Goal: Transaction & Acquisition: Purchase product/service

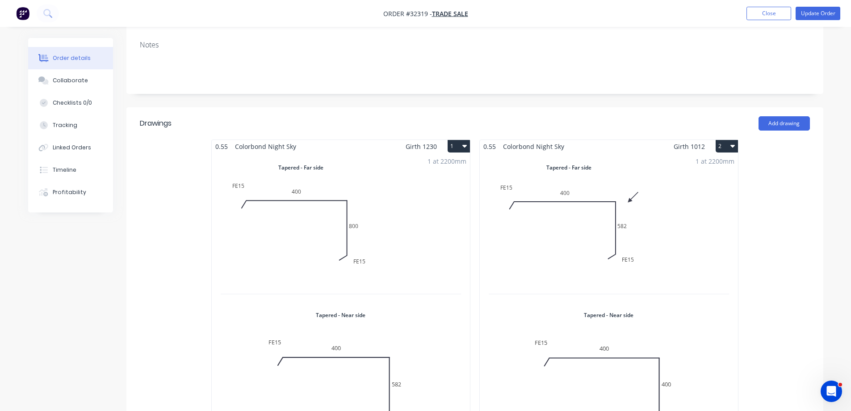
scroll to position [268, 0]
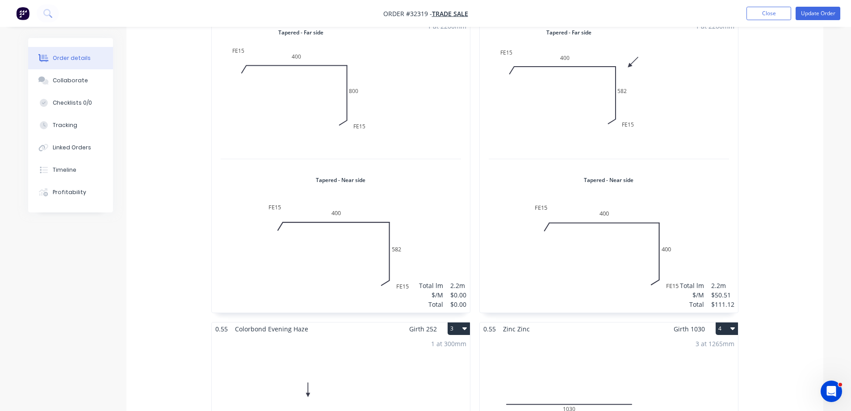
click at [435, 95] on div "1 at 2200mm Total lm $/M Total 2.2m $0.00 $0.00" at bounding box center [341, 165] width 258 height 294
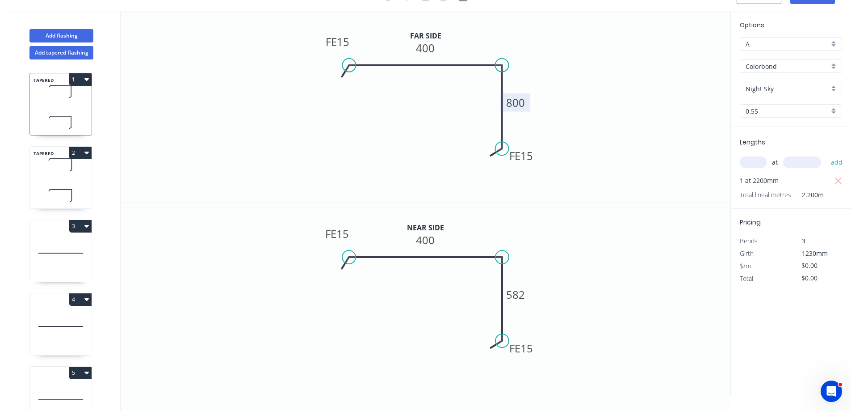
click at [520, 102] on tspan "800" at bounding box center [515, 102] width 19 height 15
click at [428, 46] on tspan "400" at bounding box center [425, 48] width 19 height 15
type input "$50.51"
type input "$111.12"
drag, startPoint x: 429, startPoint y: 238, endPoint x: 435, endPoint y: 239, distance: 6.3
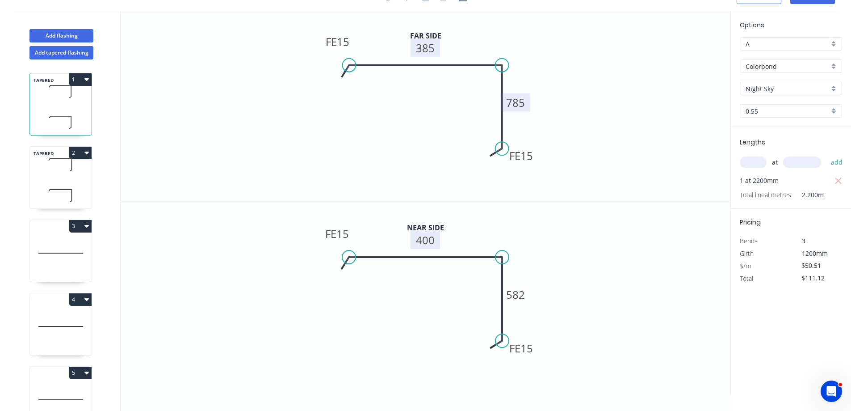
click at [429, 239] on tspan "400" at bounding box center [425, 239] width 19 height 15
drag, startPoint x: 520, startPoint y: 290, endPoint x: 546, endPoint y: 296, distance: 26.0
click at [520, 290] on tspan "582" at bounding box center [515, 294] width 19 height 15
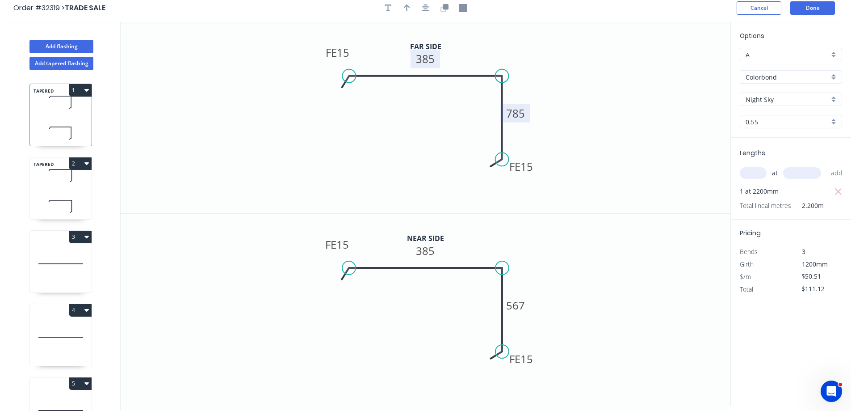
scroll to position [0, 0]
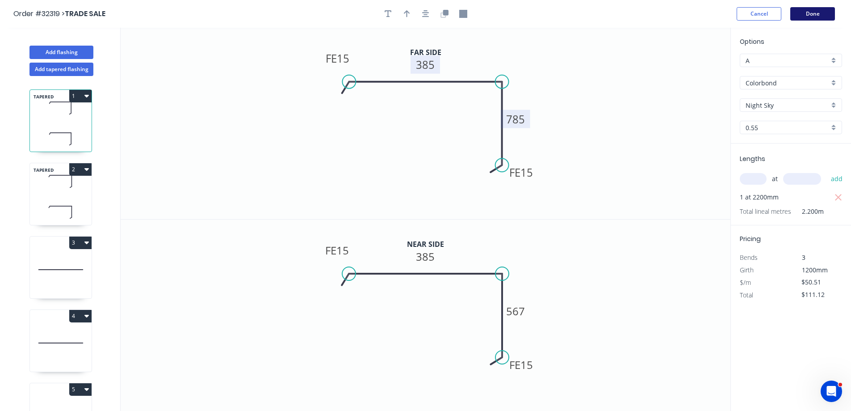
click at [808, 15] on button "Done" at bounding box center [812, 13] width 45 height 13
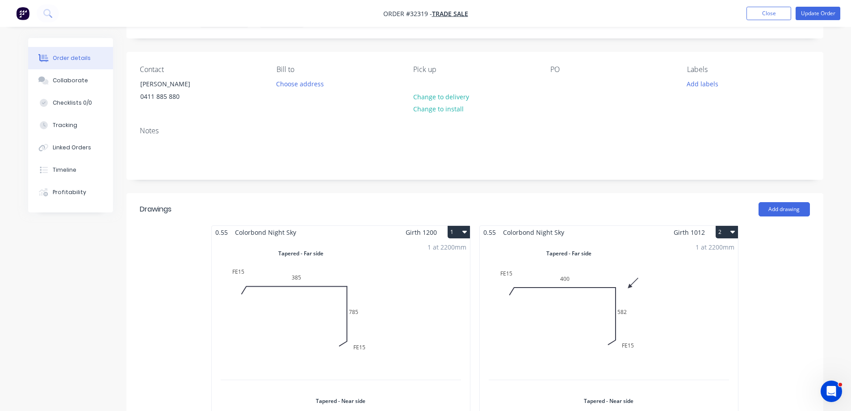
scroll to position [179, 0]
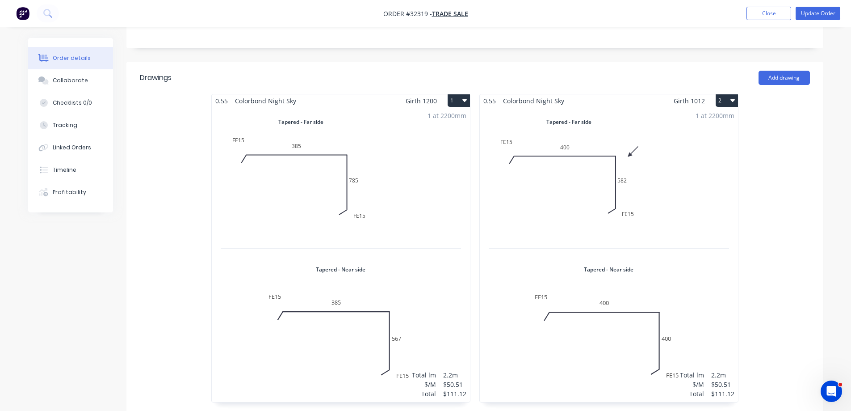
click at [707, 200] on div "1 at 2200mm Total lm $/M Total 2.2m $50.51 $111.12" at bounding box center [609, 254] width 258 height 294
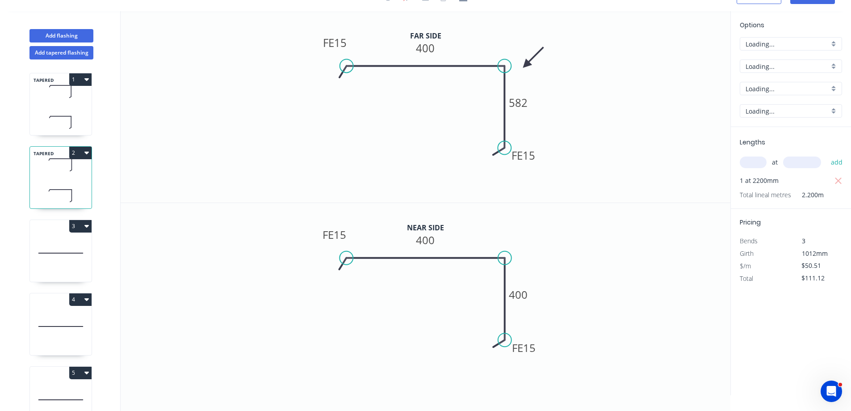
scroll to position [17, 0]
click at [524, 103] on tspan "582" at bounding box center [518, 102] width 19 height 15
drag, startPoint x: 432, startPoint y: 47, endPoint x: 506, endPoint y: 60, distance: 75.4
click at [432, 47] on tspan "400" at bounding box center [425, 48] width 19 height 15
click at [528, 67] on icon at bounding box center [535, 59] width 26 height 26
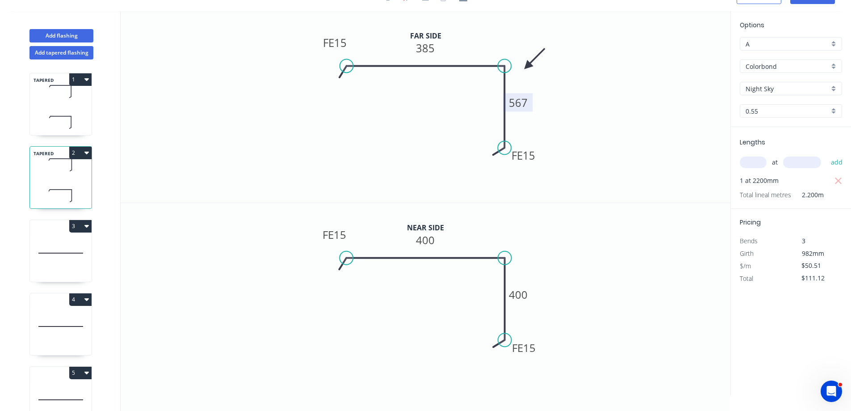
drag, startPoint x: 431, startPoint y: 238, endPoint x: 511, endPoint y: 231, distance: 80.3
click at [446, 236] on icon "0 FE 15 400 FE 15 400" at bounding box center [426, 299] width 610 height 192
click at [433, 241] on tspan "400" at bounding box center [425, 239] width 19 height 15
drag, startPoint x: 526, startPoint y: 293, endPoint x: 638, endPoint y: 300, distance: 112.8
click at [527, 293] on tspan "400" at bounding box center [518, 294] width 19 height 15
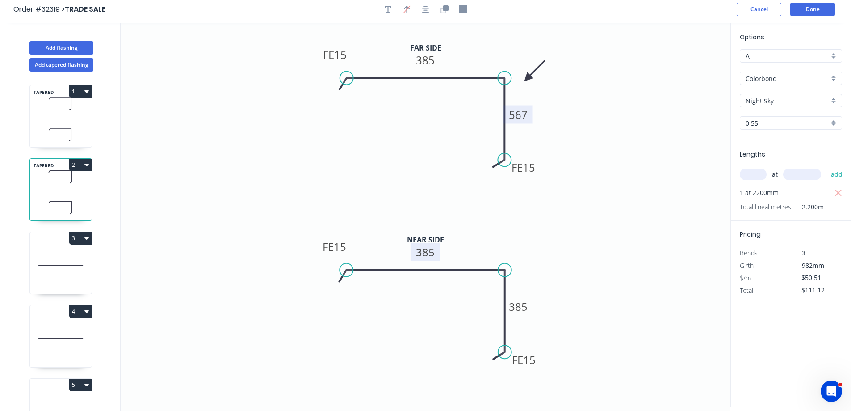
scroll to position [0, 0]
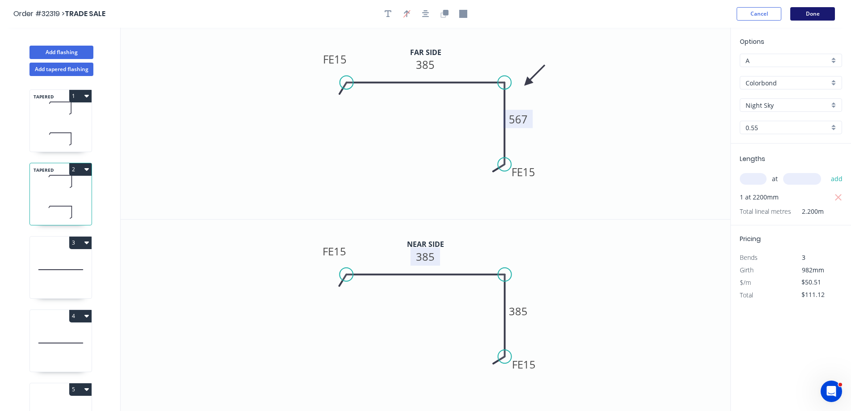
click at [815, 12] on button "Done" at bounding box center [812, 13] width 45 height 13
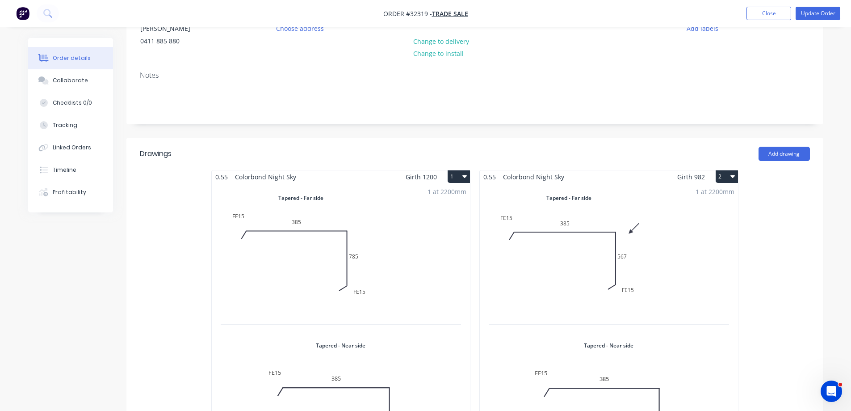
scroll to position [179, 0]
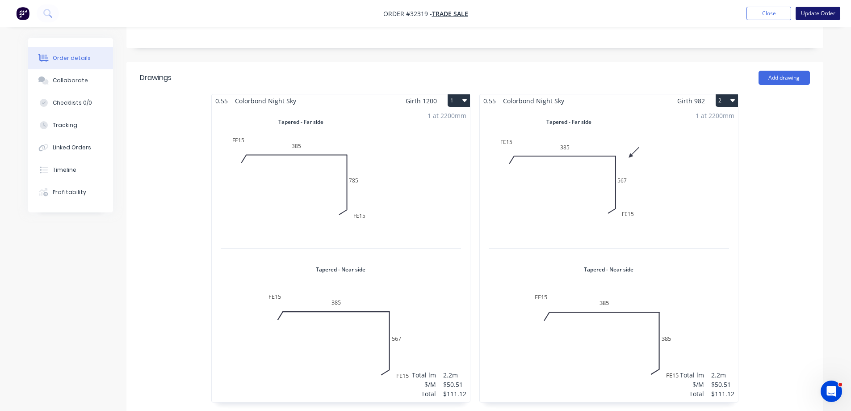
click at [810, 14] on button "Update Order" at bounding box center [818, 13] width 45 height 13
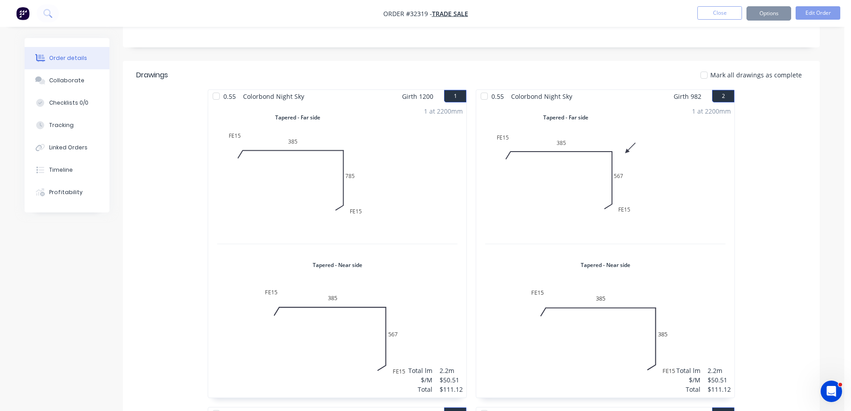
scroll to position [0, 0]
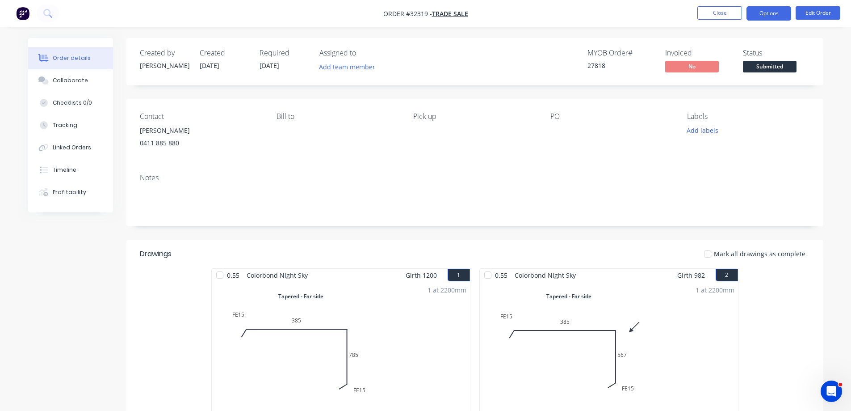
click at [772, 14] on button "Options" at bounding box center [769, 13] width 45 height 14
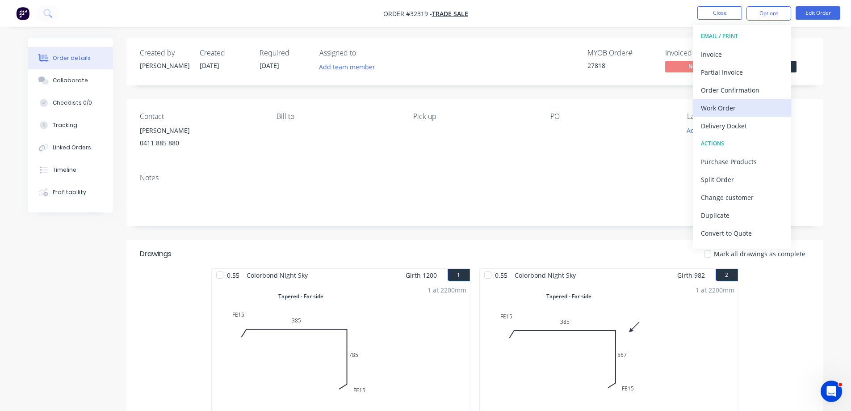
click at [761, 108] on div "Work Order" at bounding box center [742, 107] width 82 height 13
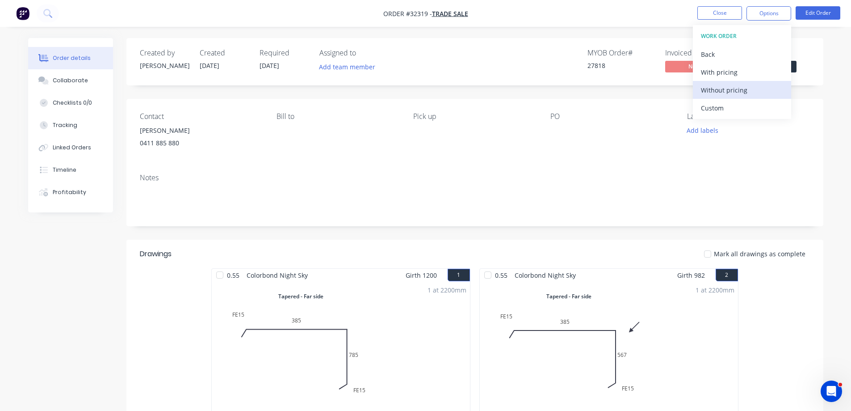
click at [746, 86] on div "Without pricing" at bounding box center [742, 90] width 82 height 13
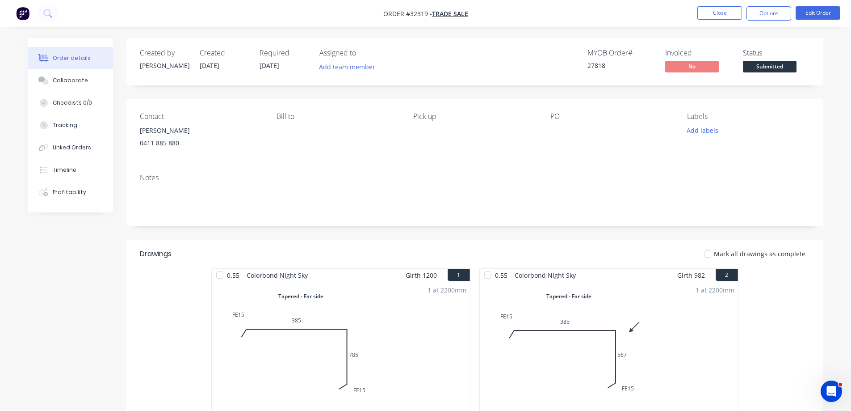
click at [772, 66] on span "Submitted" at bounding box center [770, 66] width 54 height 11
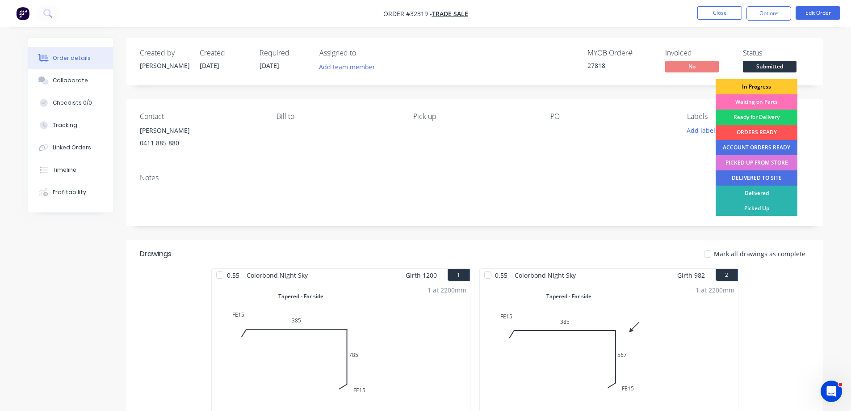
click at [781, 83] on div "In Progress" at bounding box center [757, 86] width 82 height 15
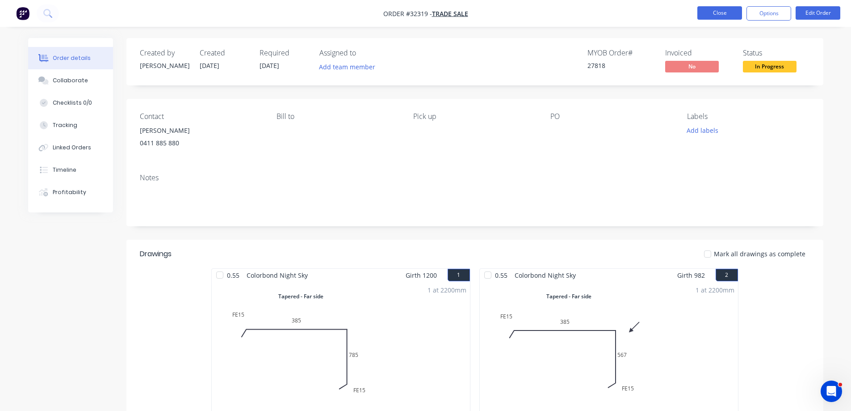
click at [716, 11] on button "Close" at bounding box center [719, 12] width 45 height 13
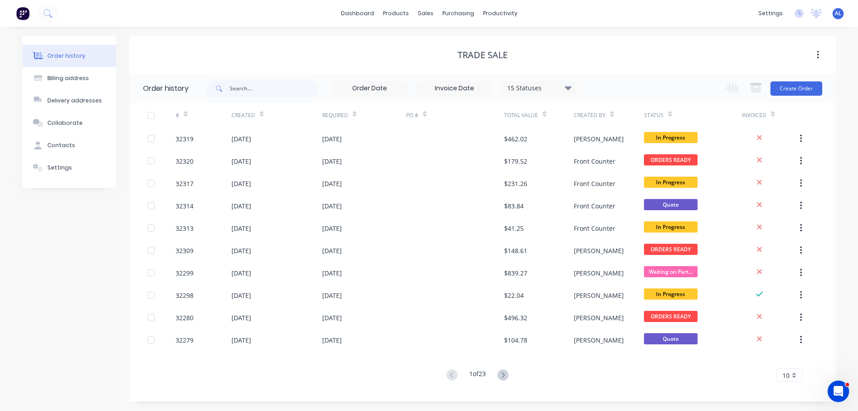
click at [23, 15] on img at bounding box center [22, 13] width 13 height 13
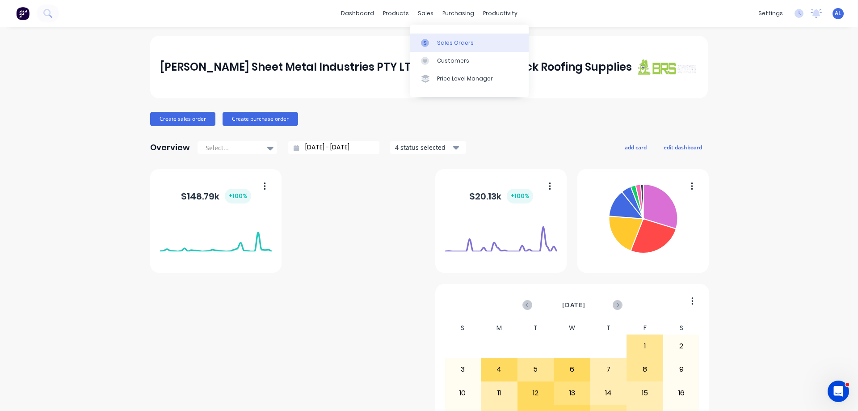
click at [460, 47] on link "Sales Orders" at bounding box center [469, 43] width 118 height 18
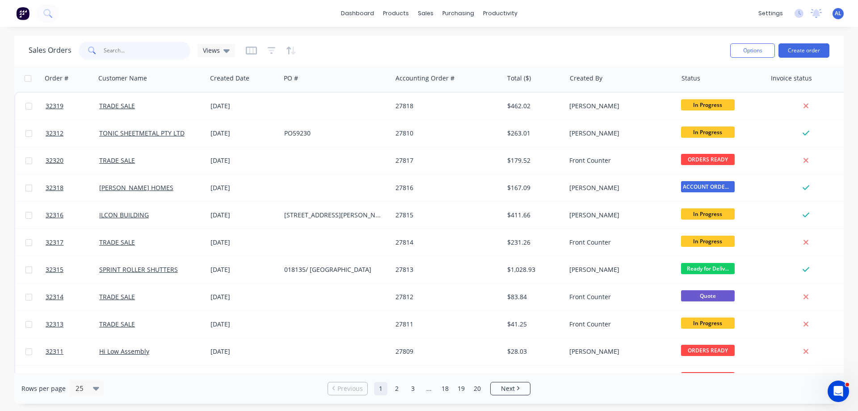
click at [134, 51] on input "text" at bounding box center [147, 51] width 87 height 18
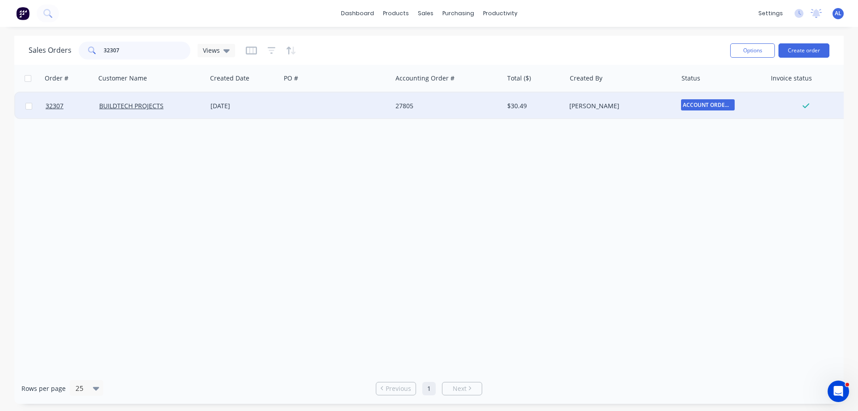
type input "32307"
click at [335, 100] on div at bounding box center [336, 105] width 111 height 27
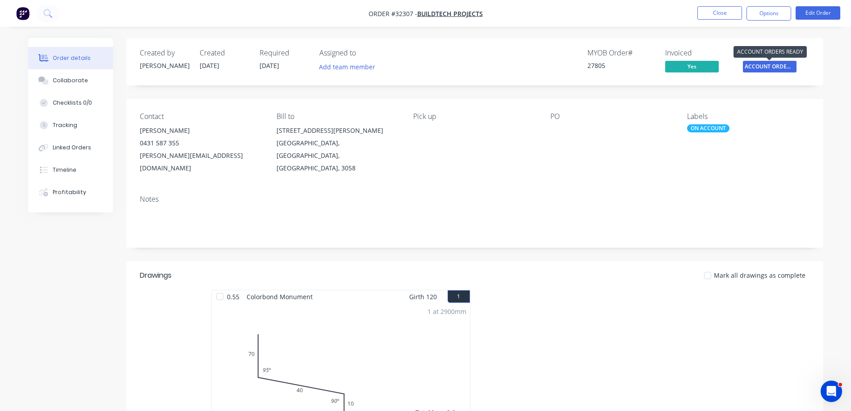
drag, startPoint x: 769, startPoint y: 67, endPoint x: 766, endPoint y: 76, distance: 8.6
click at [769, 67] on span "ACCOUNT ORDERS ..." at bounding box center [770, 66] width 54 height 11
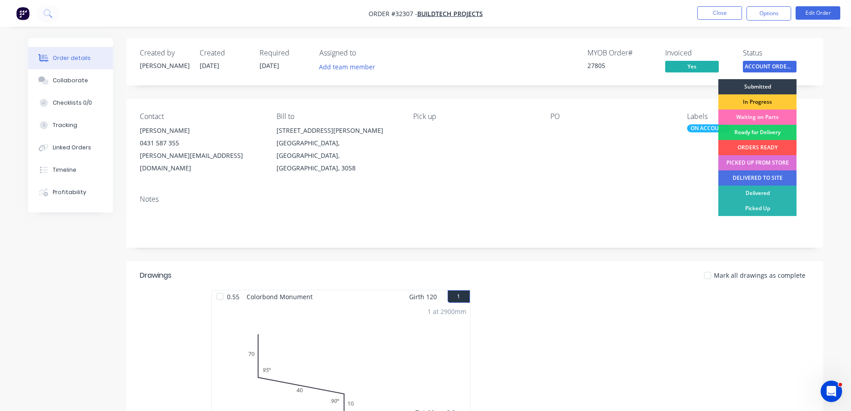
click at [763, 164] on div "PICKED UP FROM STORE" at bounding box center [757, 162] width 78 height 15
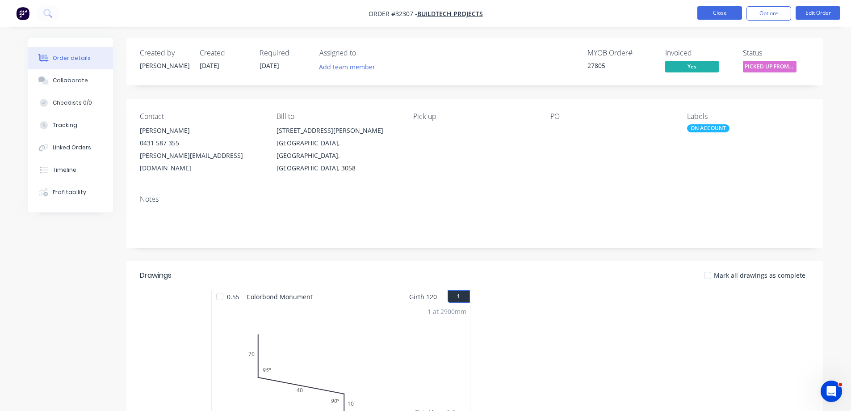
click at [721, 12] on button "Close" at bounding box center [719, 12] width 45 height 13
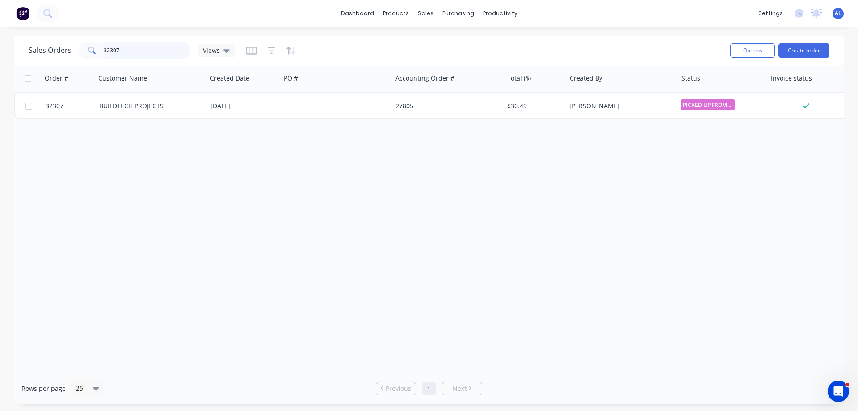
click at [147, 51] on input "32307" at bounding box center [147, 51] width 87 height 18
type input "3"
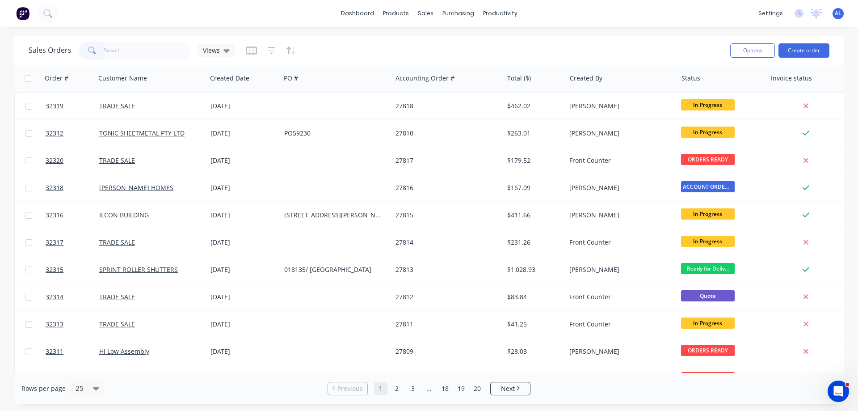
click at [25, 14] on img at bounding box center [22, 13] width 13 height 13
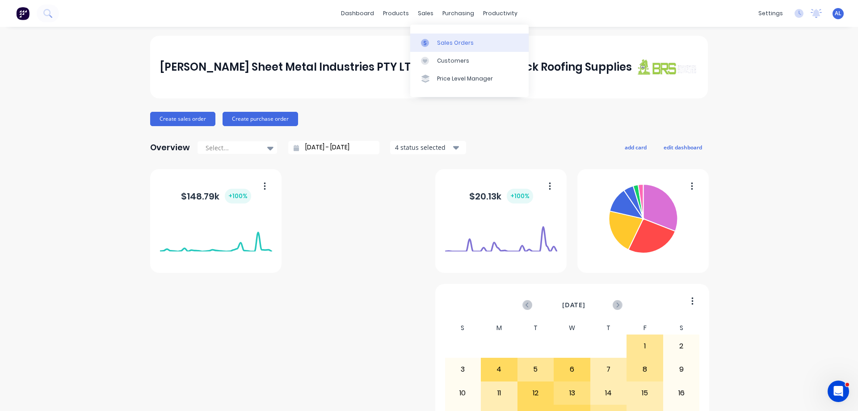
click at [441, 39] on div "Sales Orders" at bounding box center [455, 43] width 37 height 8
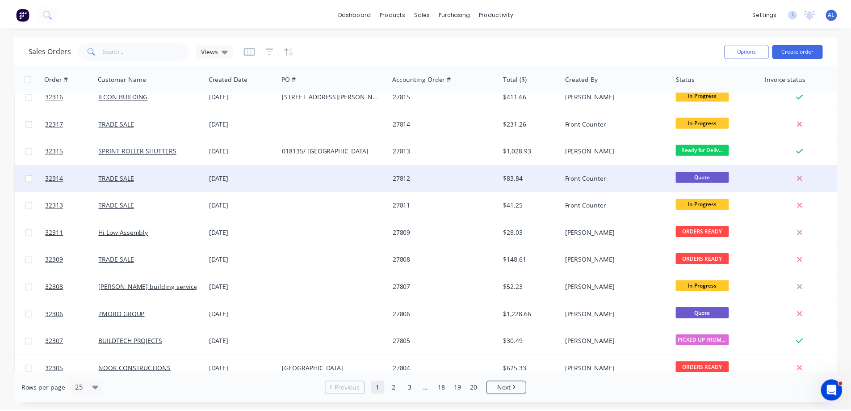
scroll to position [134, 0]
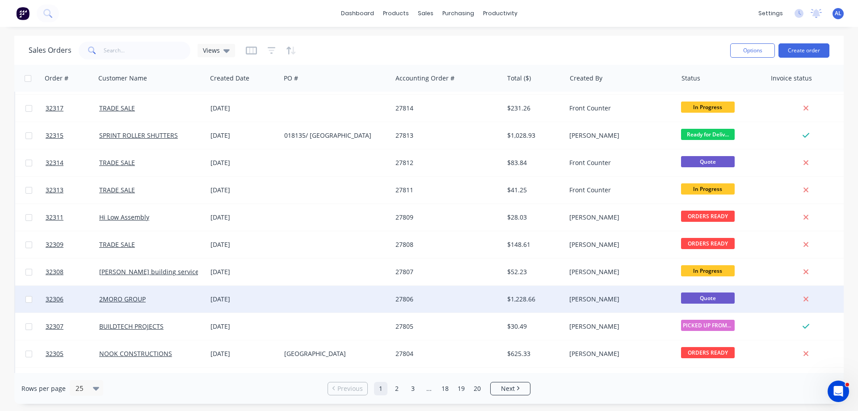
click at [419, 298] on div "27806" at bounding box center [444, 298] width 99 height 9
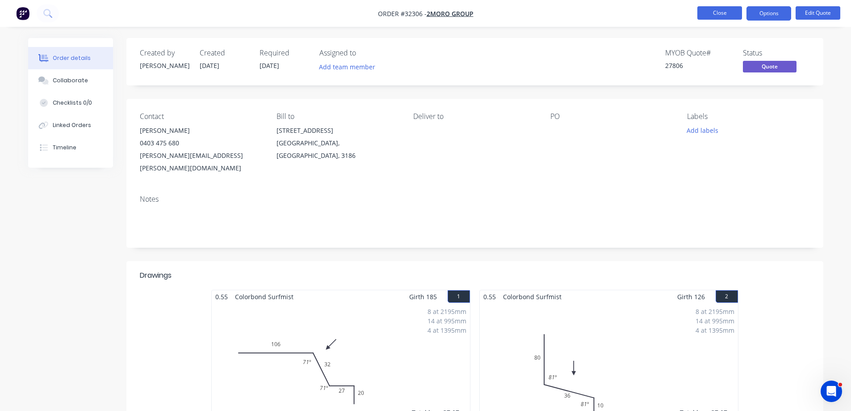
click at [703, 14] on button "Close" at bounding box center [719, 12] width 45 height 13
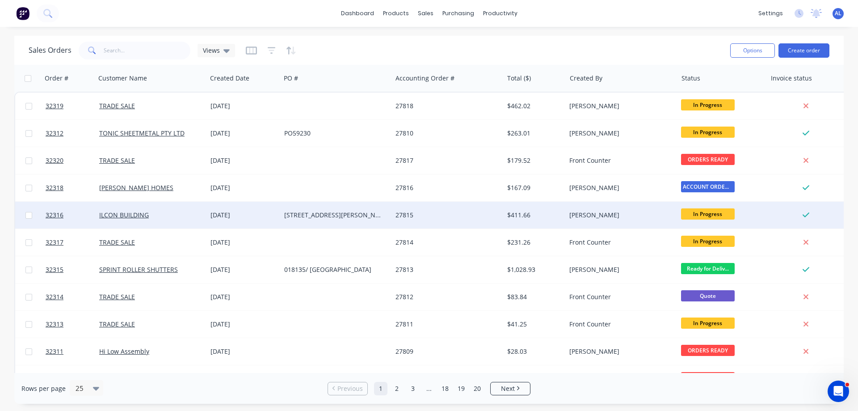
click at [249, 214] on div "[DATE]" at bounding box center [243, 214] width 67 height 9
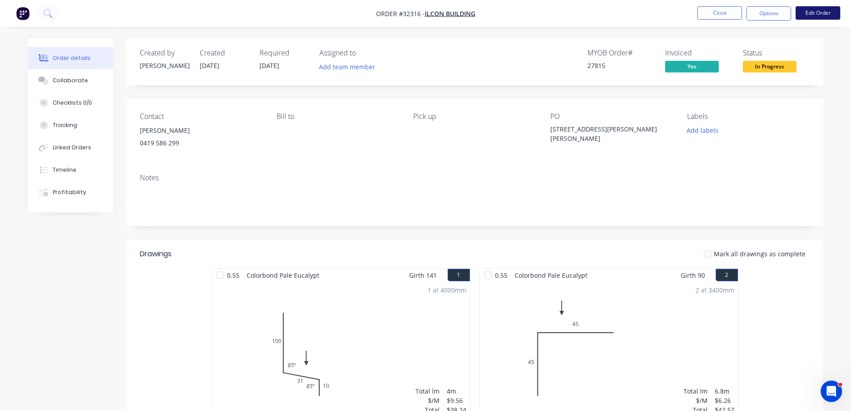
click at [813, 13] on button "Edit Order" at bounding box center [818, 12] width 45 height 13
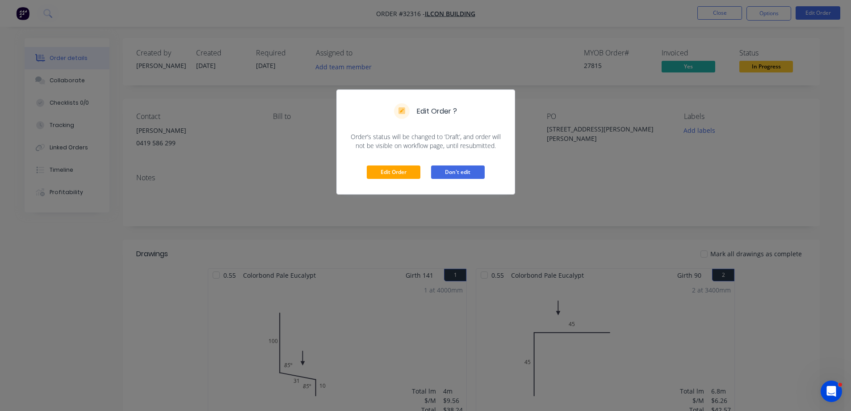
click at [446, 171] on button "Don't edit" at bounding box center [458, 171] width 54 height 13
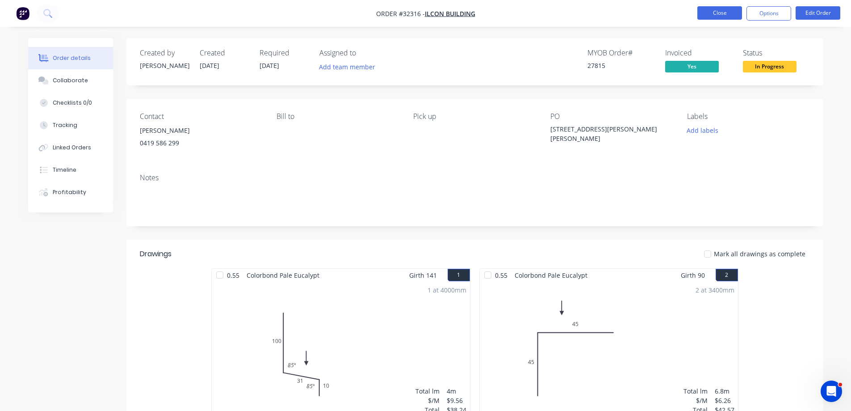
click at [720, 16] on button "Close" at bounding box center [719, 12] width 45 height 13
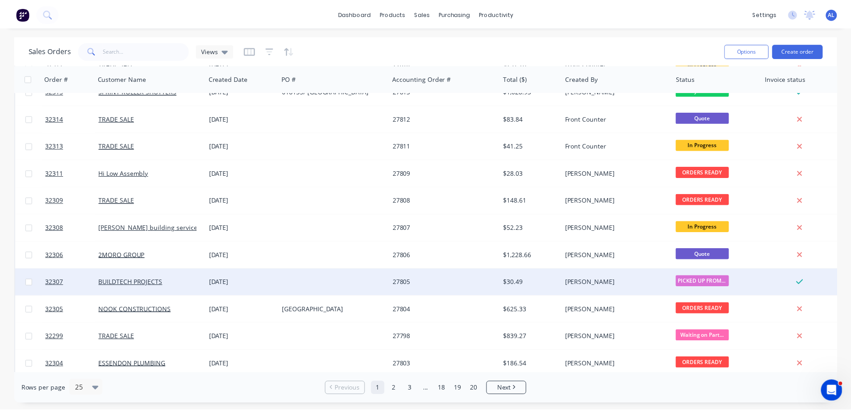
scroll to position [179, 0]
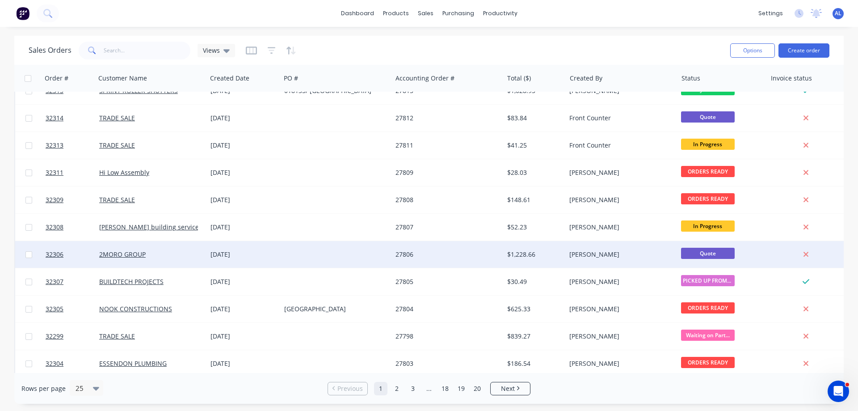
click at [492, 255] on div "27806" at bounding box center [444, 254] width 99 height 9
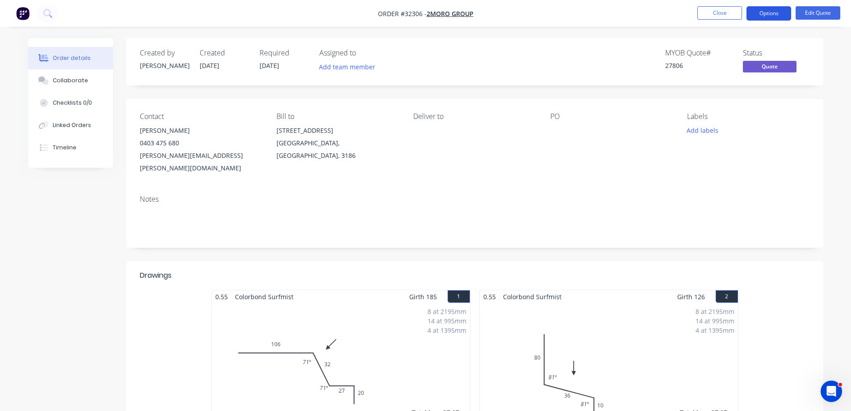
click at [774, 12] on button "Options" at bounding box center [769, 13] width 45 height 14
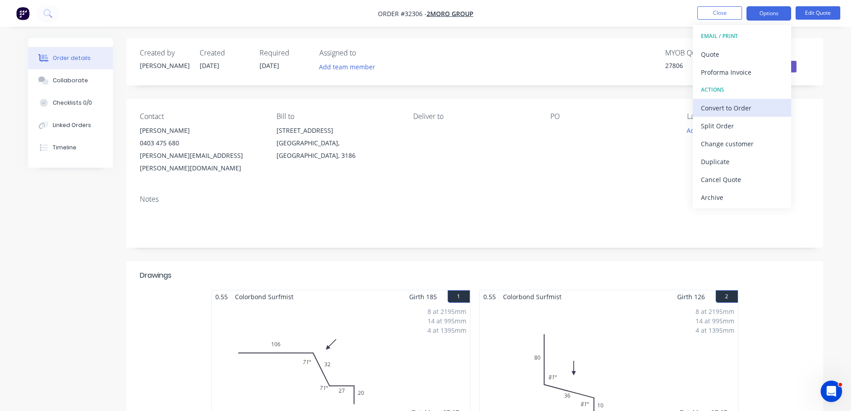
click at [737, 109] on div "Convert to Order" at bounding box center [742, 107] width 82 height 13
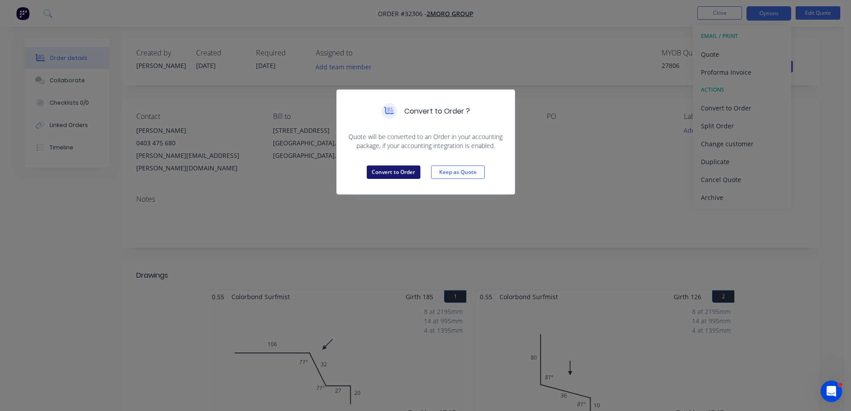
click at [389, 174] on button "Convert to Order" at bounding box center [394, 171] width 54 height 13
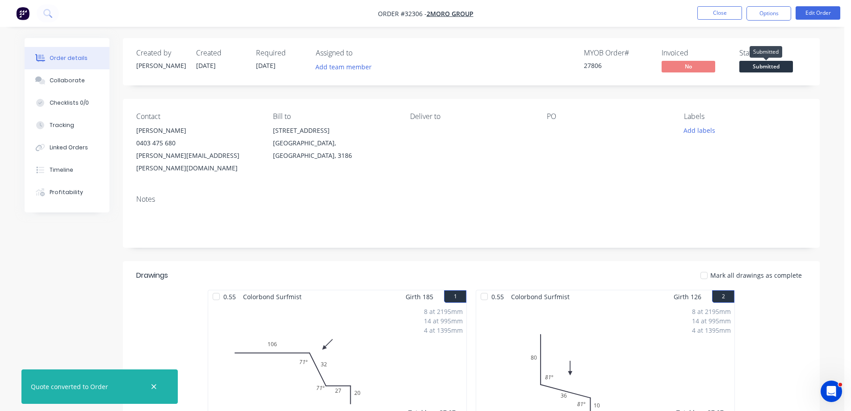
click at [766, 67] on span "Submitted" at bounding box center [766, 66] width 54 height 11
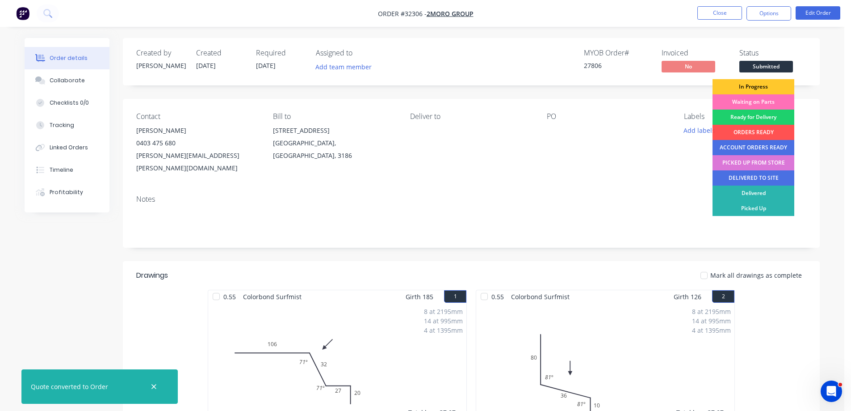
click at [757, 89] on div "In Progress" at bounding box center [754, 86] width 82 height 15
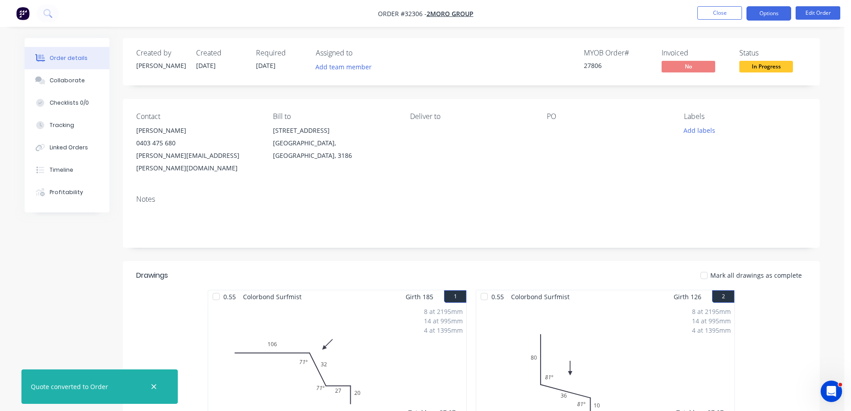
click at [769, 17] on button "Options" at bounding box center [769, 13] width 45 height 14
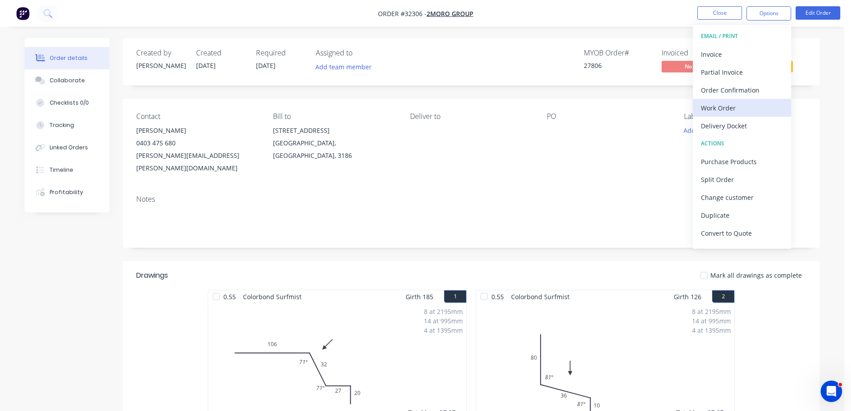
click at [722, 105] on div "Work Order" at bounding box center [742, 107] width 82 height 13
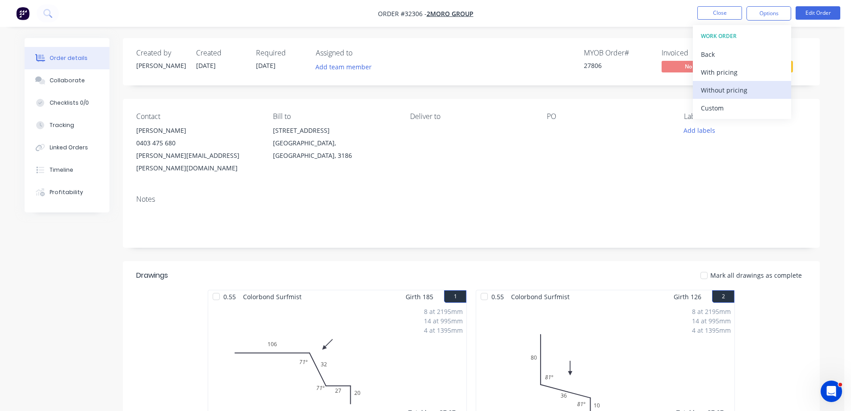
click at [728, 92] on div "Without pricing" at bounding box center [742, 90] width 82 height 13
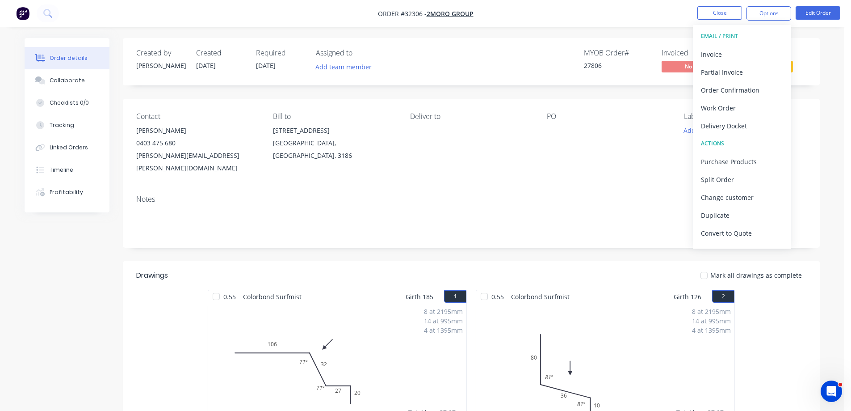
click at [820, 66] on div "Order details Collaborate Checklists 0/0 Tracking Linked Orders Timeline Profit…" at bounding box center [422, 402] width 813 height 729
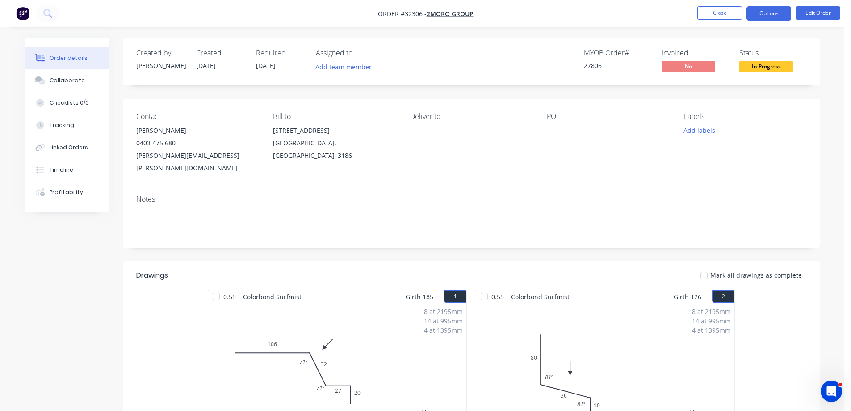
click at [768, 14] on button "Options" at bounding box center [769, 13] width 45 height 14
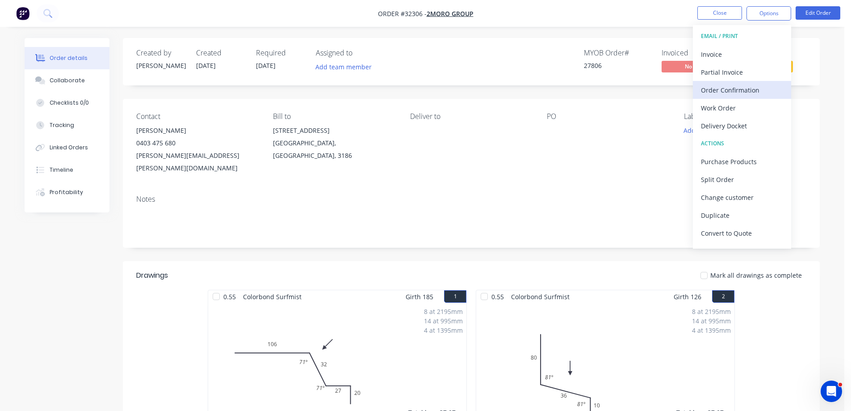
click at [746, 88] on div "Order Confirmation" at bounding box center [742, 90] width 82 height 13
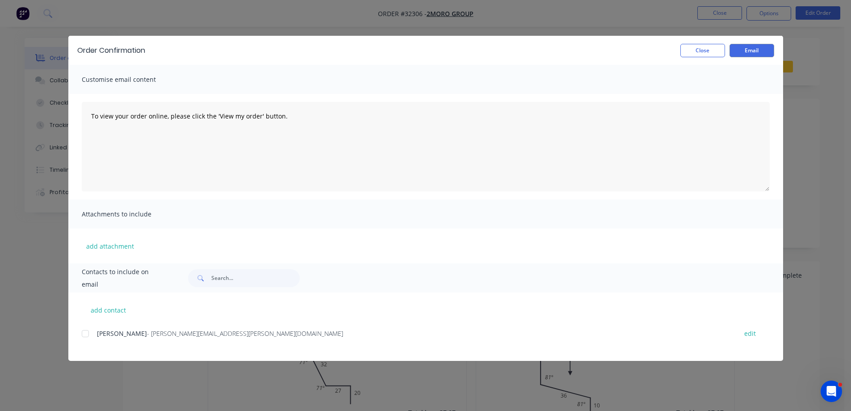
click at [86, 336] on div at bounding box center [85, 333] width 18 height 18
click at [765, 52] on button "Email" at bounding box center [752, 50] width 45 height 13
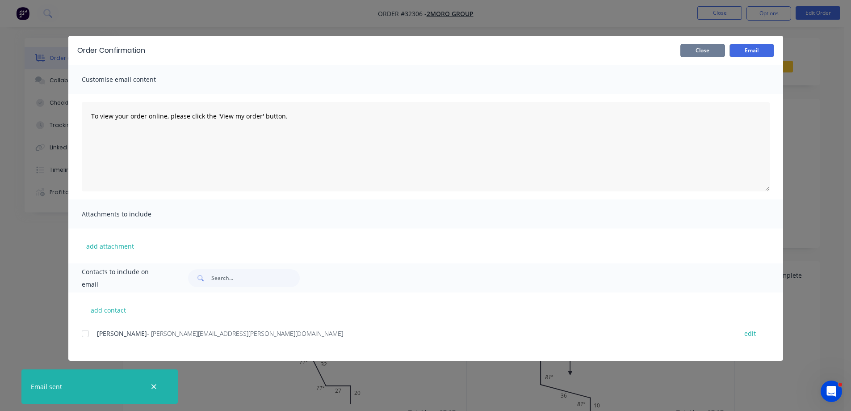
click at [713, 52] on button "Close" at bounding box center [702, 50] width 45 height 13
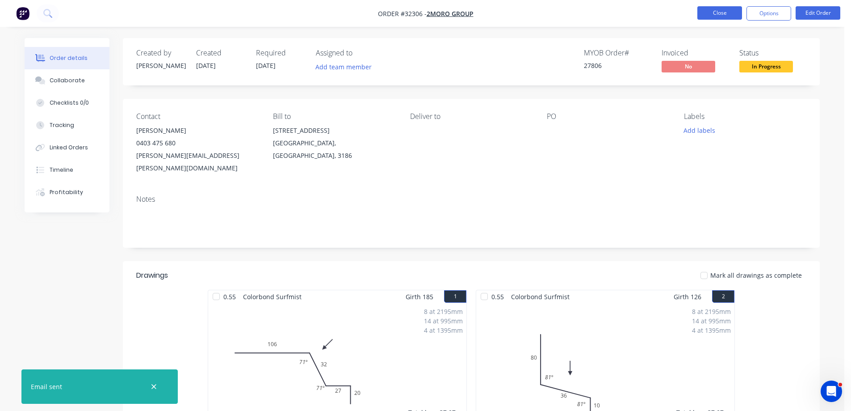
click at [730, 16] on button "Close" at bounding box center [719, 12] width 45 height 13
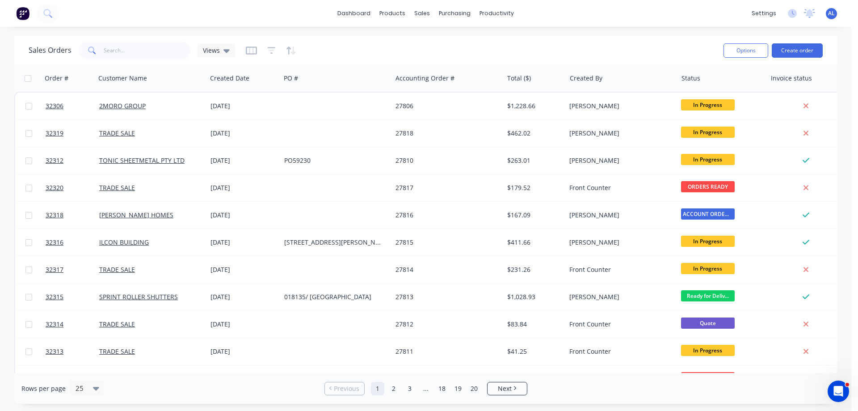
click at [25, 14] on img at bounding box center [22, 13] width 13 height 13
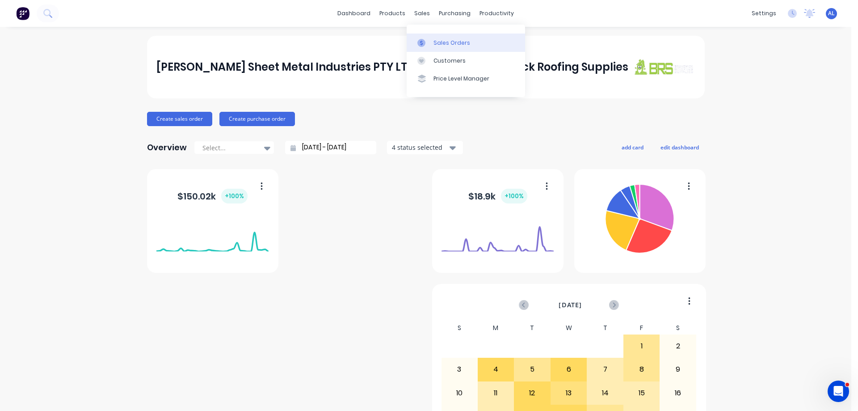
click at [434, 43] on div "Sales Orders" at bounding box center [451, 43] width 37 height 8
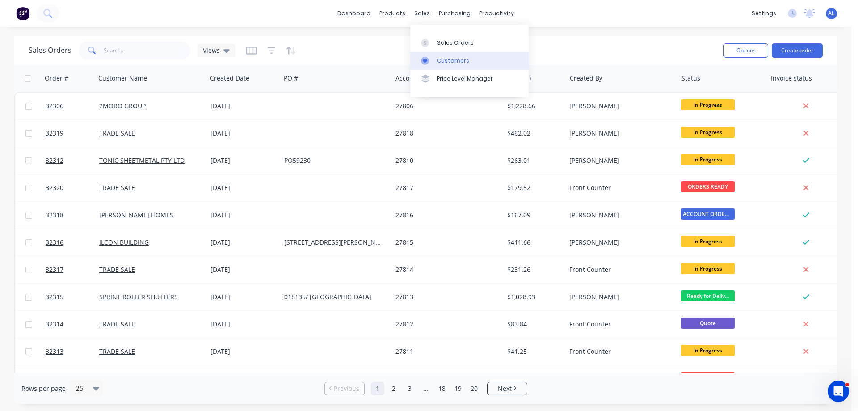
click at [438, 61] on div "Customers" at bounding box center [453, 61] width 32 height 8
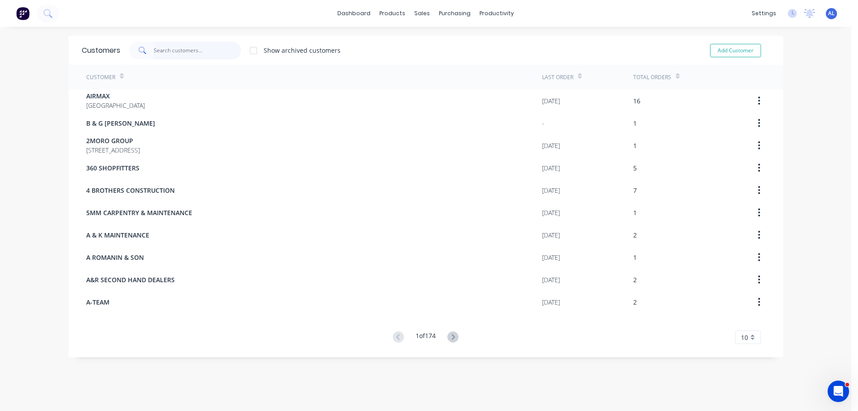
click at [162, 57] on input "text" at bounding box center [197, 51] width 87 height 18
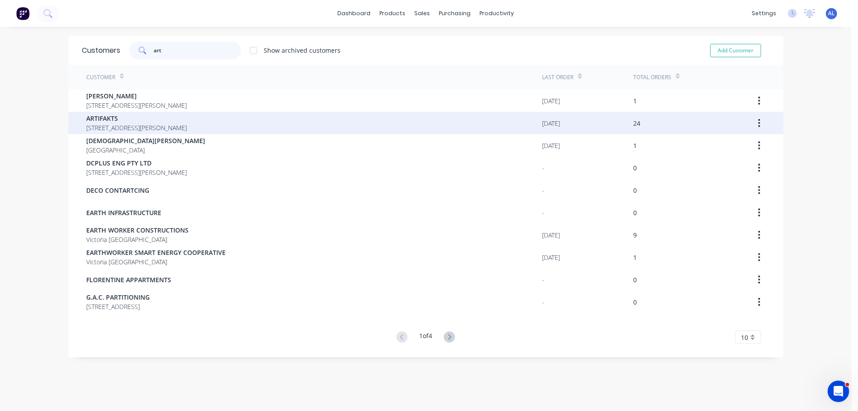
type input "art"
click at [176, 119] on span "ARTIFAKTS" at bounding box center [136, 117] width 101 height 9
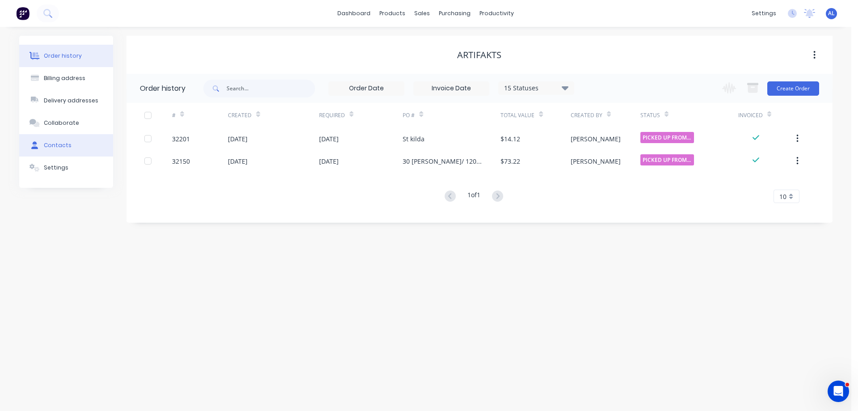
drag, startPoint x: 65, startPoint y: 134, endPoint x: 71, endPoint y: 143, distance: 10.4
click at [67, 135] on div "Order history Billing address Delivery addresses Collaborate Contacts Settings" at bounding box center [66, 112] width 94 height 152
click at [73, 146] on button "Contacts" at bounding box center [66, 145] width 94 height 22
select select "AU"
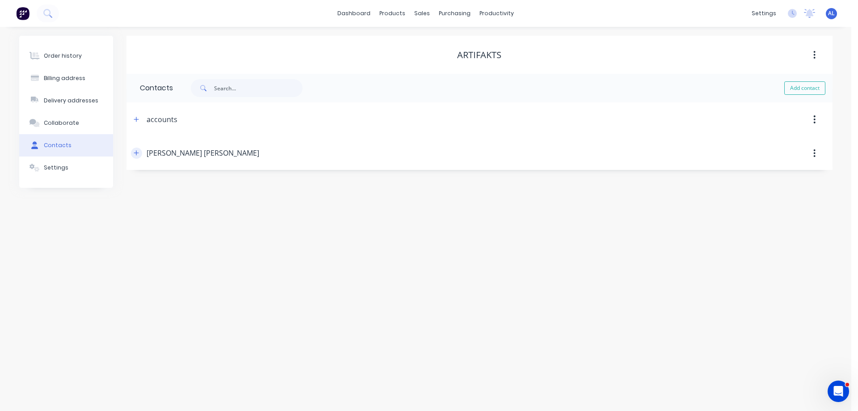
click at [140, 151] on button "button" at bounding box center [136, 152] width 11 height 11
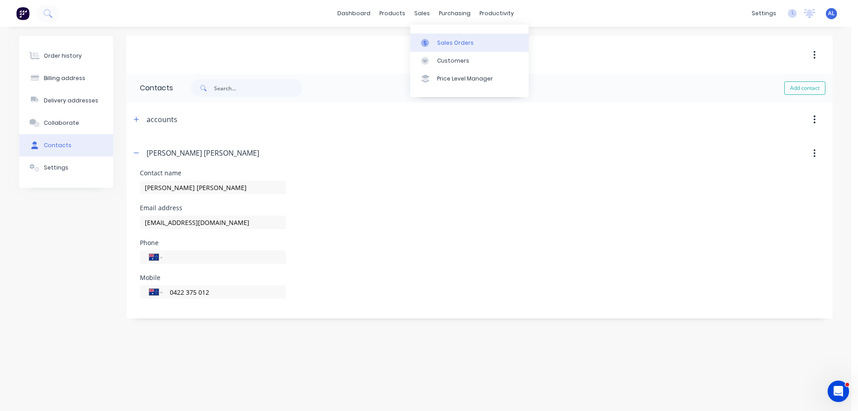
click at [440, 38] on link "Sales Orders" at bounding box center [469, 43] width 118 height 18
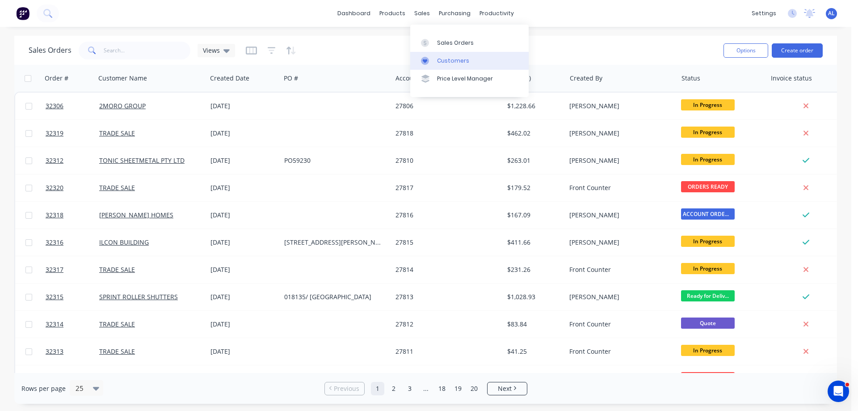
click at [446, 59] on div "Customers" at bounding box center [453, 61] width 32 height 8
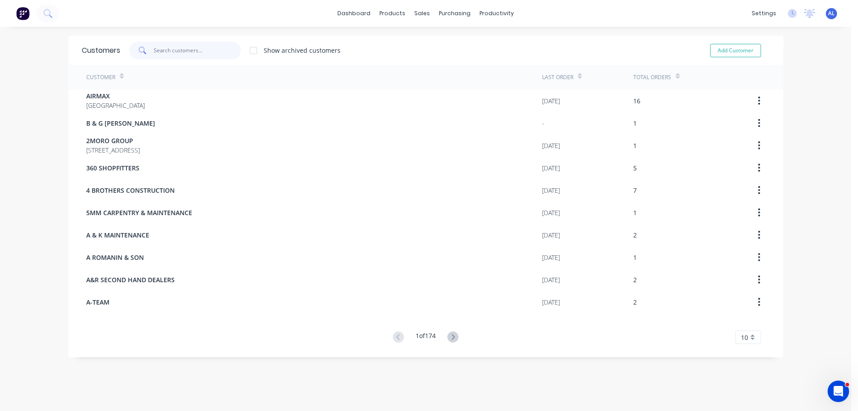
click at [175, 50] on input "text" at bounding box center [197, 51] width 87 height 18
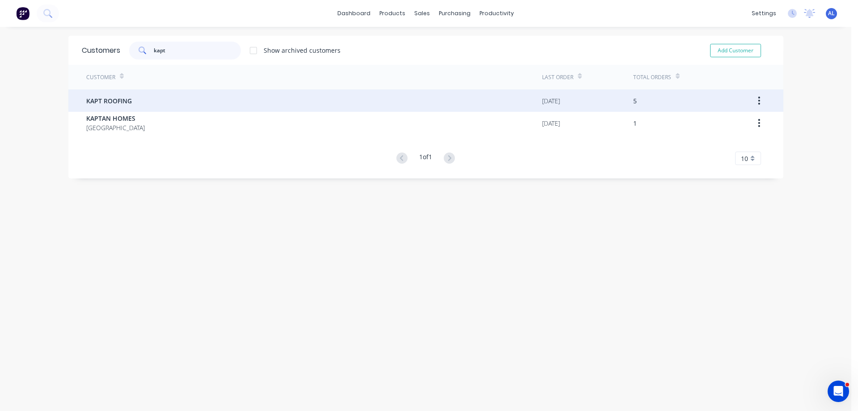
type input "kapt"
click at [135, 101] on div "KAPT ROOFING" at bounding box center [314, 100] width 456 height 22
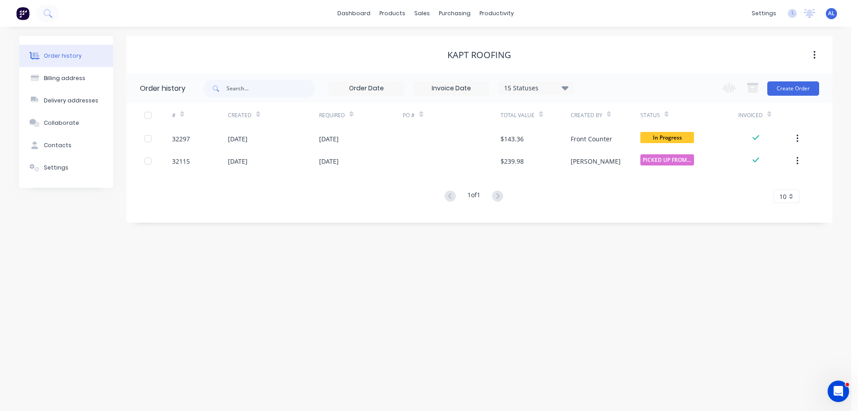
click at [115, 141] on div "Order history Billing address Delivery addresses Collaborate Contacts Settings …" at bounding box center [425, 129] width 813 height 187
click at [101, 147] on button "Contacts" at bounding box center [66, 145] width 94 height 22
select select "AU"
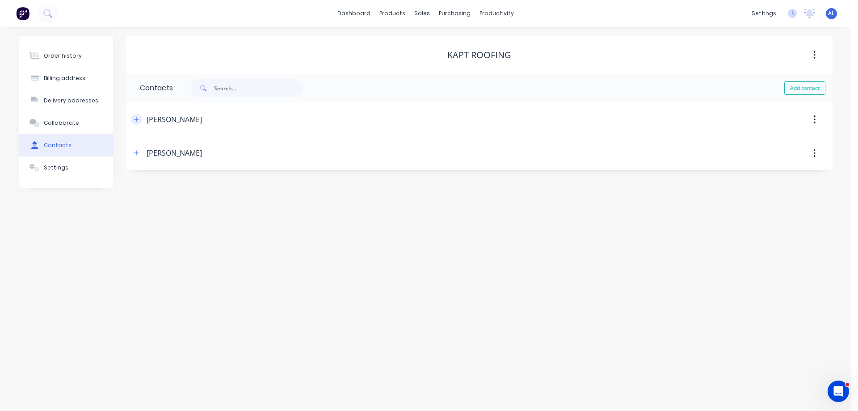
click at [138, 121] on icon "button" at bounding box center [136, 119] width 5 height 6
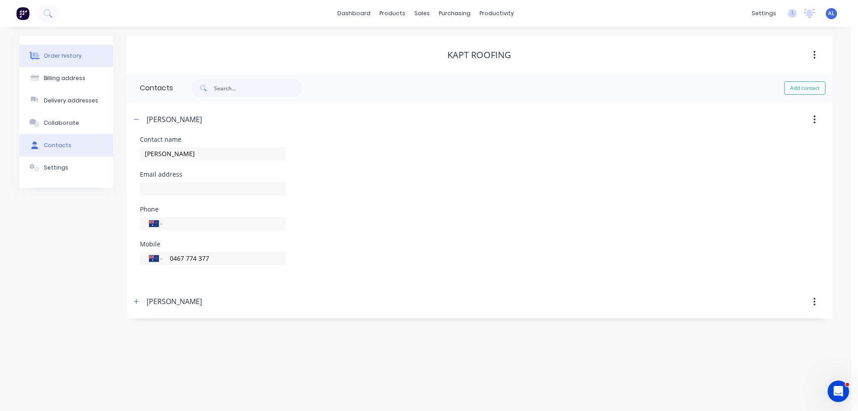
click at [69, 58] on div "Order history" at bounding box center [63, 56] width 38 height 8
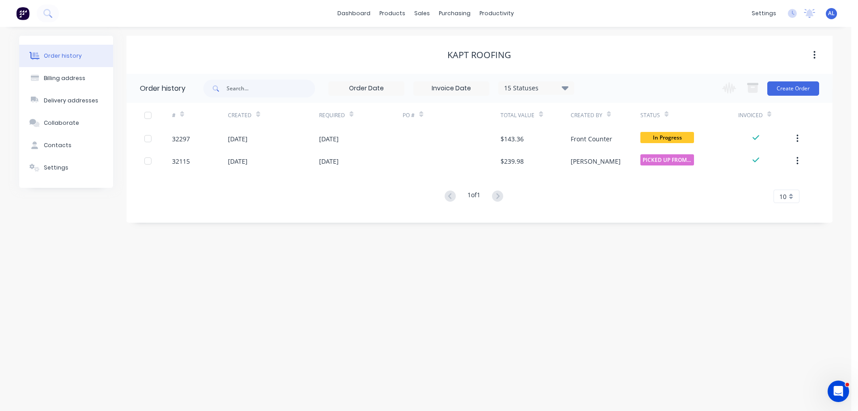
click at [22, 14] on img at bounding box center [22, 13] width 13 height 13
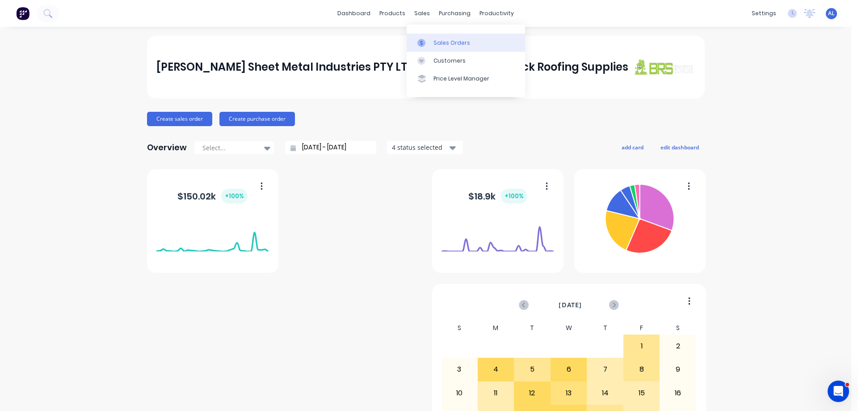
click at [442, 42] on div "Sales Orders" at bounding box center [451, 43] width 37 height 8
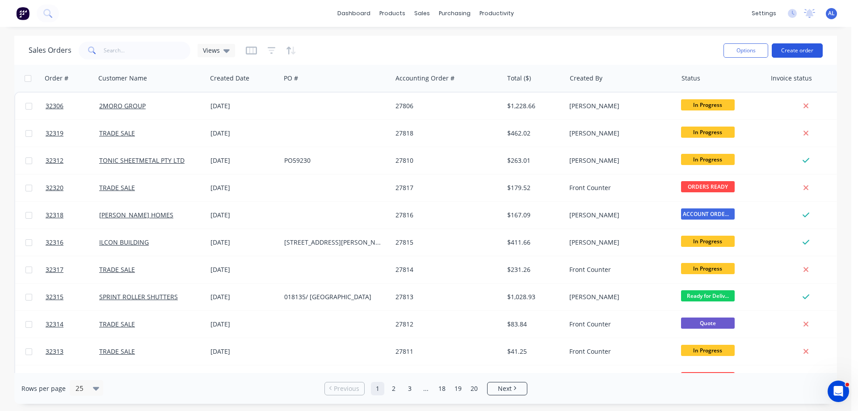
click at [791, 52] on button "Create order" at bounding box center [797, 50] width 51 height 14
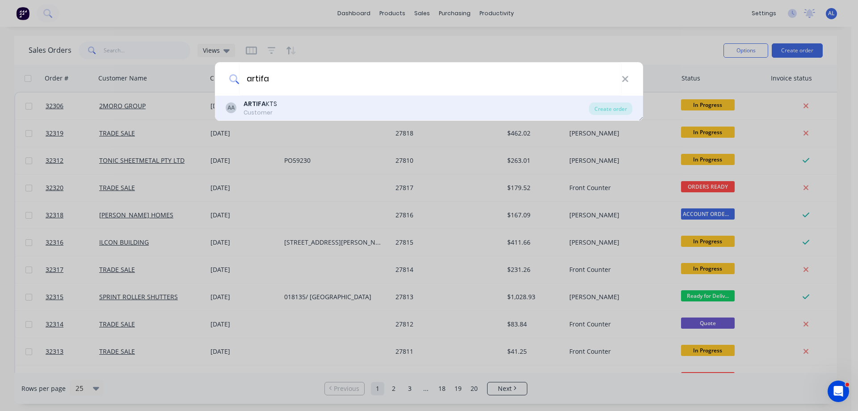
type input "artifa"
click at [292, 106] on div "AA ARTIFA KTS Customer" at bounding box center [407, 107] width 363 height 17
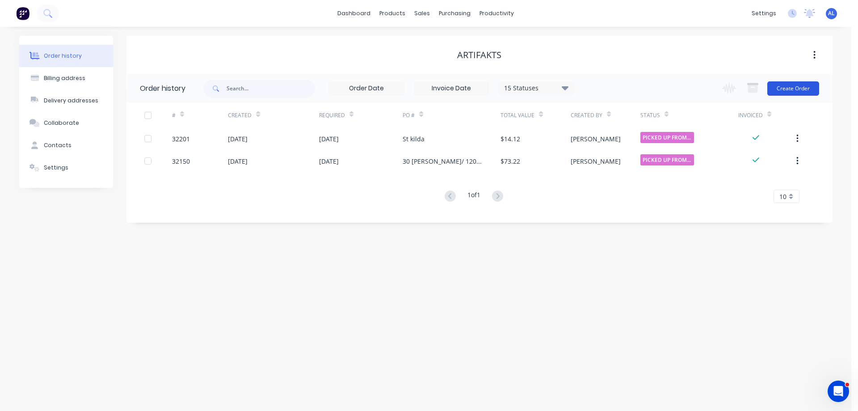
click at [797, 92] on button "Create Order" at bounding box center [793, 88] width 52 height 14
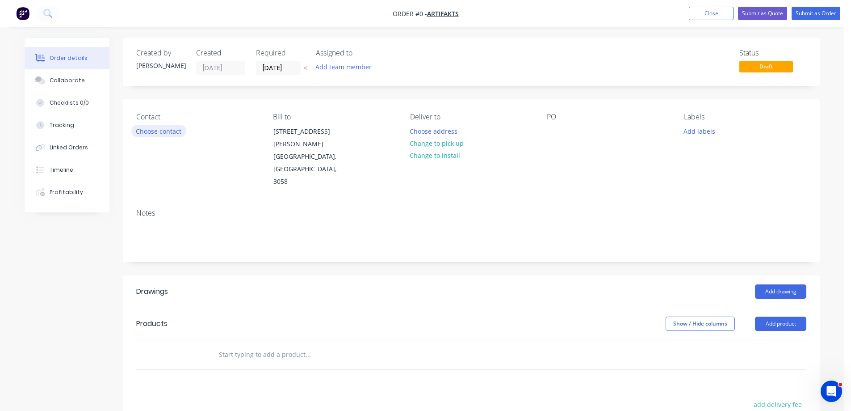
click at [163, 129] on button "Choose contact" at bounding box center [158, 131] width 55 height 12
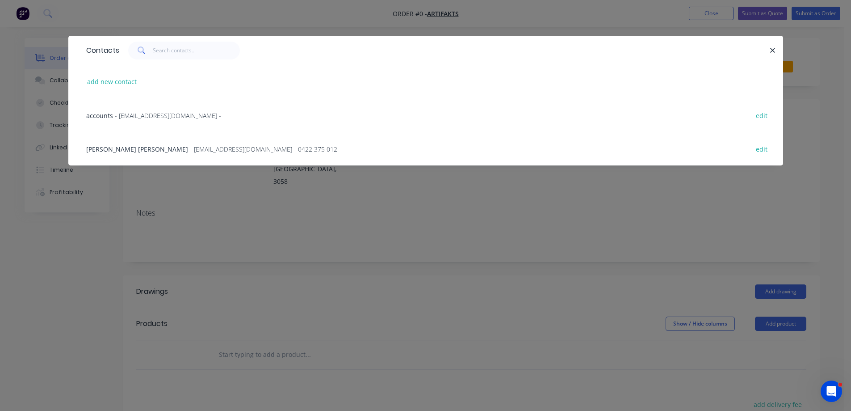
click at [190, 145] on span "- claire@artifakts.au - 0422 375 012" at bounding box center [263, 149] width 147 height 8
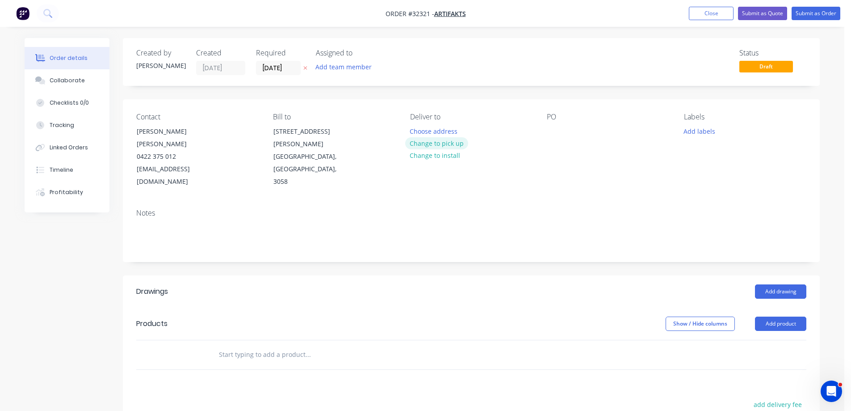
click at [434, 146] on button "Change to pick up" at bounding box center [436, 143] width 63 height 12
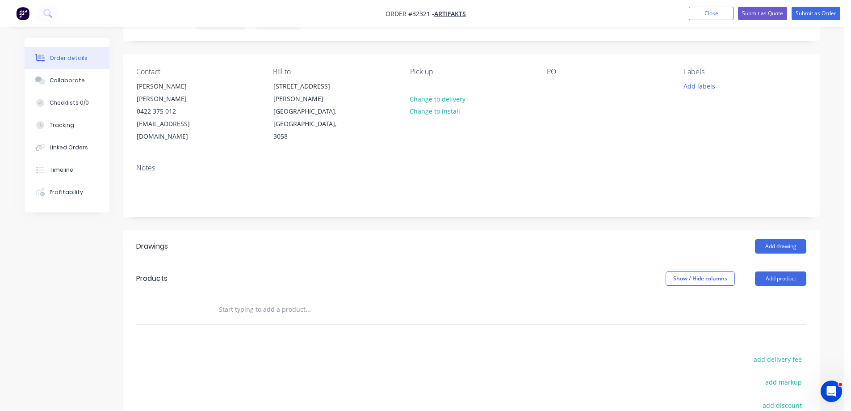
scroll to position [134, 0]
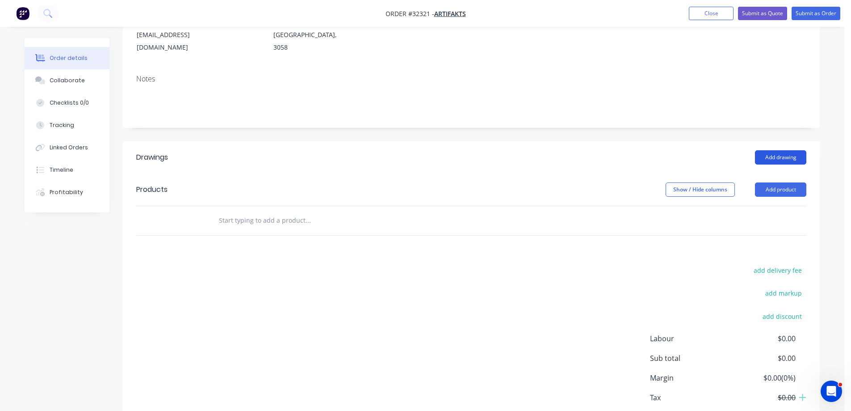
click at [776, 150] on button "Add drawing" at bounding box center [780, 157] width 51 height 14
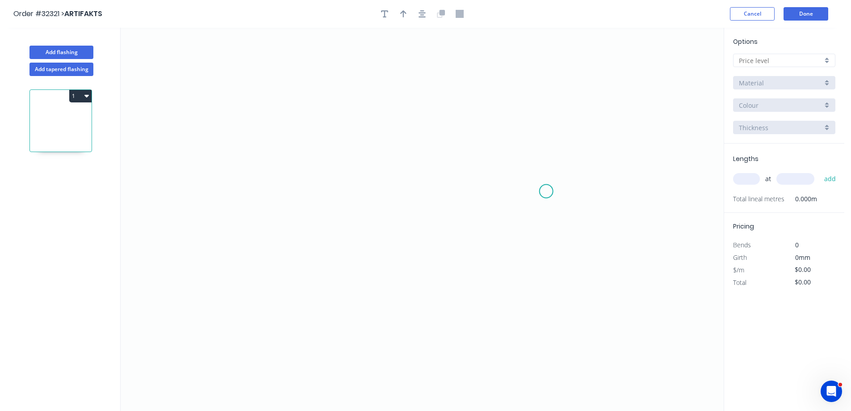
click at [546, 191] on icon "0" at bounding box center [422, 219] width 603 height 383
click at [374, 202] on icon "0" at bounding box center [422, 219] width 603 height 383
click at [326, 152] on icon "0 ?" at bounding box center [422, 219] width 603 height 383
click at [366, 113] on icon "0 ? ? ? º" at bounding box center [422, 219] width 603 height 383
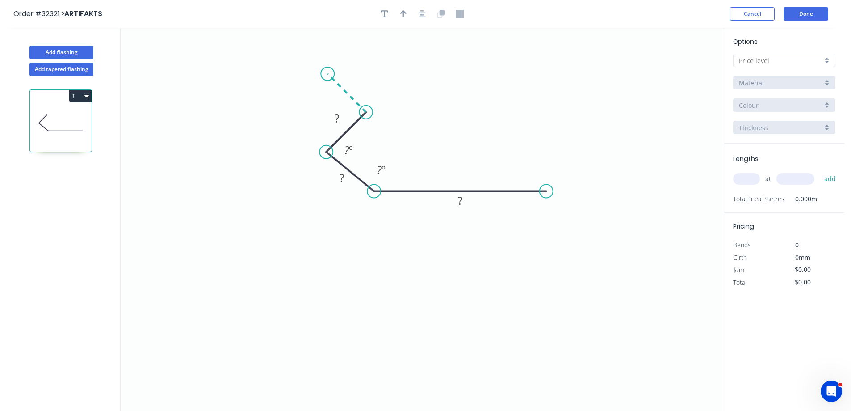
click at [327, 73] on icon "0 ? ? ? ? º ? º" at bounding box center [422, 219] width 603 height 383
click at [288, 115] on icon "0 ? ? ? ? ? º ? º" at bounding box center [422, 219] width 603 height 383
click at [283, 108] on circle at bounding box center [287, 113] width 13 height 13
click at [281, 105] on icon "0 ? ? ? ? ? ? º ? º" at bounding box center [422, 219] width 603 height 383
click at [281, 103] on circle at bounding box center [281, 105] width 13 height 13
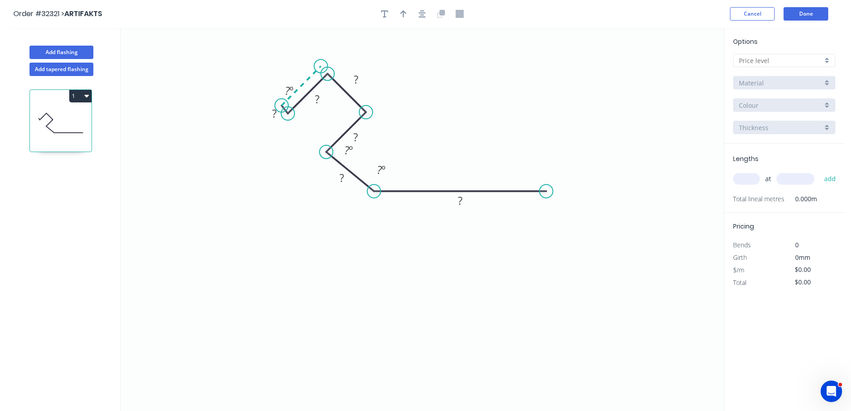
click at [321, 67] on icon at bounding box center [300, 85] width 39 height 39
click at [281, 103] on circle at bounding box center [280, 105] width 13 height 13
click at [263, 163] on icon "0 ? ? ? ? ? ? ? ? º ? º ? º ? º" at bounding box center [422, 219] width 603 height 383
click at [295, 129] on div "Hide measurement" at bounding box center [324, 127] width 90 height 18
click at [333, 138] on div "Hide angle" at bounding box center [349, 139] width 90 height 18
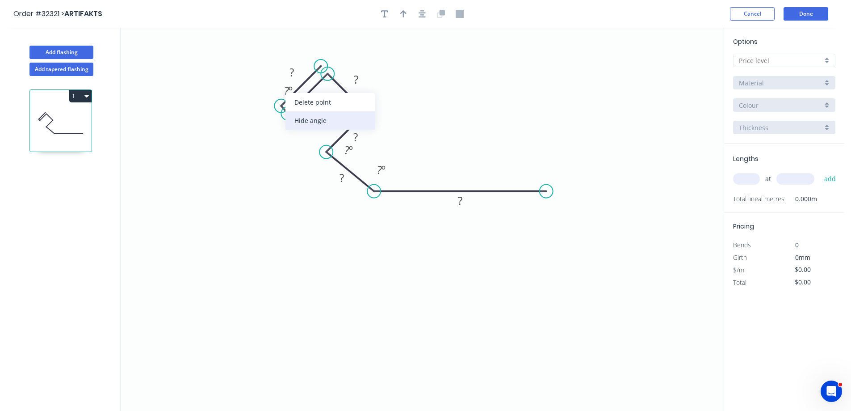
click at [315, 119] on div "Hide angle" at bounding box center [330, 120] width 90 height 18
click at [293, 70] on tspan "?" at bounding box center [292, 72] width 4 height 15
click at [352, 151] on tspan "º" at bounding box center [351, 150] width 4 height 15
drag, startPoint x: 359, startPoint y: 156, endPoint x: 318, endPoint y: 163, distance: 41.7
click at [318, 163] on rect at bounding box center [307, 157] width 29 height 18
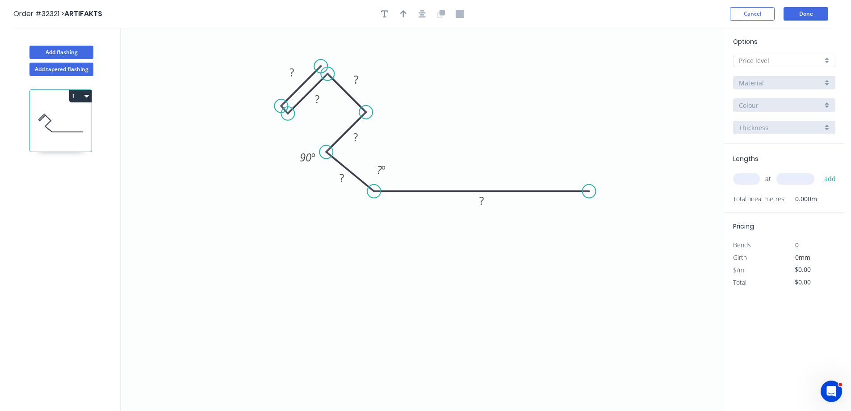
drag, startPoint x: 547, startPoint y: 188, endPoint x: 515, endPoint y: 204, distance: 36.2
click at [588, 185] on circle at bounding box center [589, 191] width 13 height 13
drag, startPoint x: 484, startPoint y: 201, endPoint x: 505, endPoint y: 247, distance: 50.8
click at [484, 201] on rect at bounding box center [481, 201] width 18 height 13
click at [424, 13] on icon "button" at bounding box center [422, 13] width 7 height 7
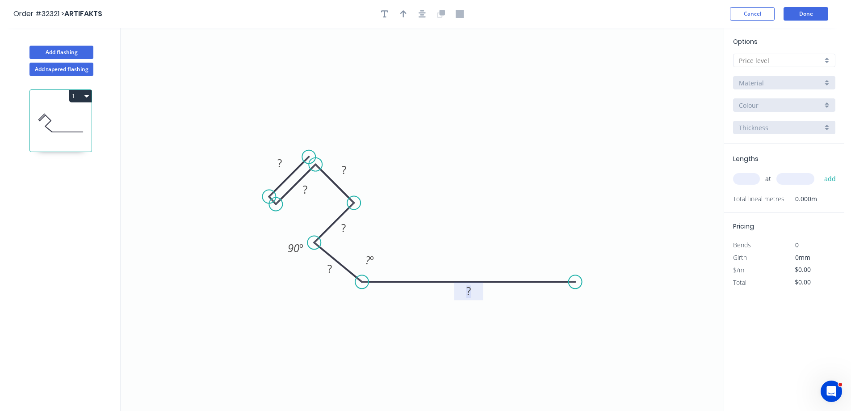
click at [472, 291] on rect at bounding box center [469, 291] width 18 height 13
click at [413, 16] on div at bounding box center [422, 13] width 94 height 13
click at [427, 13] on button "button" at bounding box center [421, 13] width 13 height 13
click at [401, 11] on icon "button" at bounding box center [403, 14] width 6 height 8
click at [678, 71] on icon at bounding box center [679, 62] width 8 height 29
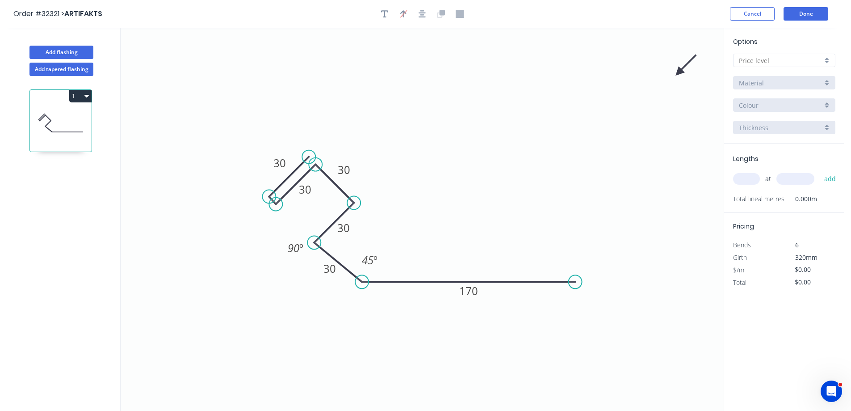
click at [678, 71] on icon at bounding box center [686, 65] width 26 height 26
click at [680, 72] on icon at bounding box center [689, 72] width 29 height 8
click at [680, 72] on icon at bounding box center [686, 80] width 26 height 26
drag, startPoint x: 677, startPoint y: 74, endPoint x: 413, endPoint y: 315, distance: 357.4
click at [413, 315] on icon at bounding box center [413, 324] width 8 height 29
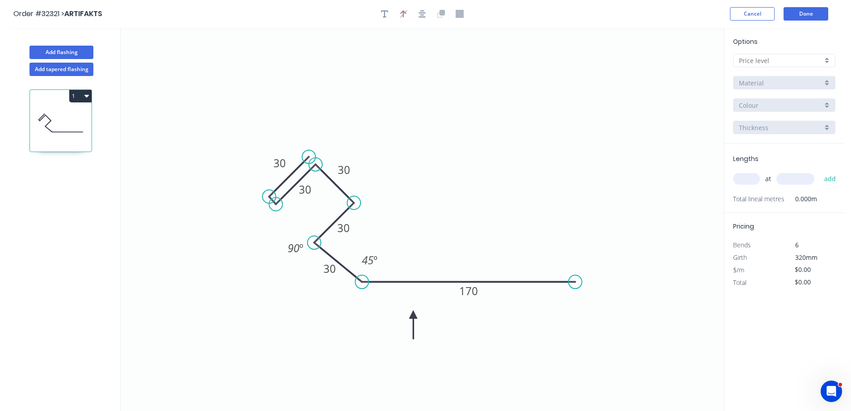
click at [827, 60] on div at bounding box center [784, 60] width 102 height 13
click at [787, 75] on div "A" at bounding box center [784, 78] width 101 height 16
type input "A"
type input "$22.14"
click at [831, 105] on div "Basalt" at bounding box center [784, 104] width 102 height 13
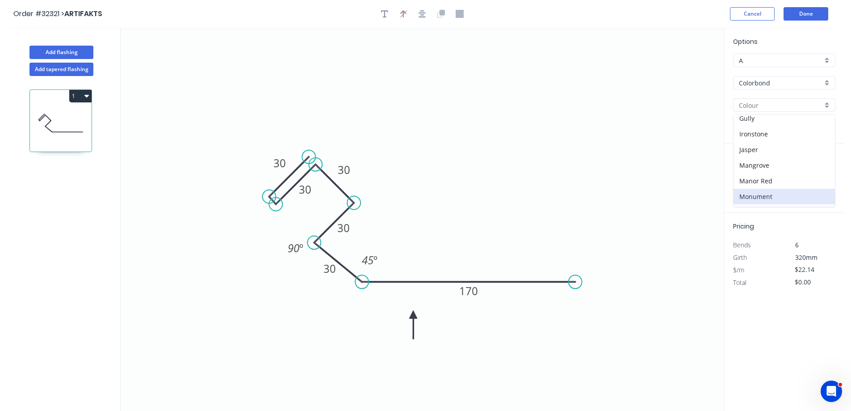
scroll to position [134, 0]
click at [785, 141] on div "Ironstone" at bounding box center [784, 145] width 101 height 16
type input "Ironstone"
click at [745, 182] on input "text" at bounding box center [746, 179] width 27 height 12
type input "1"
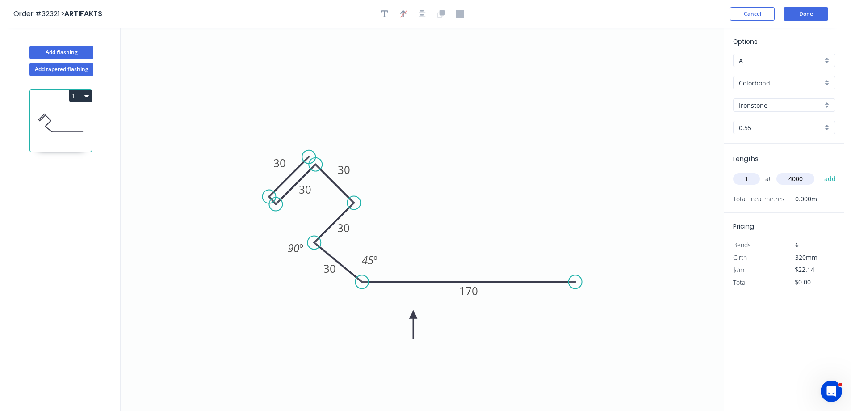
type input "4000"
click at [820, 171] on button "add" at bounding box center [830, 178] width 21 height 15
type input "$88.56"
click at [803, 15] on button "Done" at bounding box center [806, 13] width 45 height 13
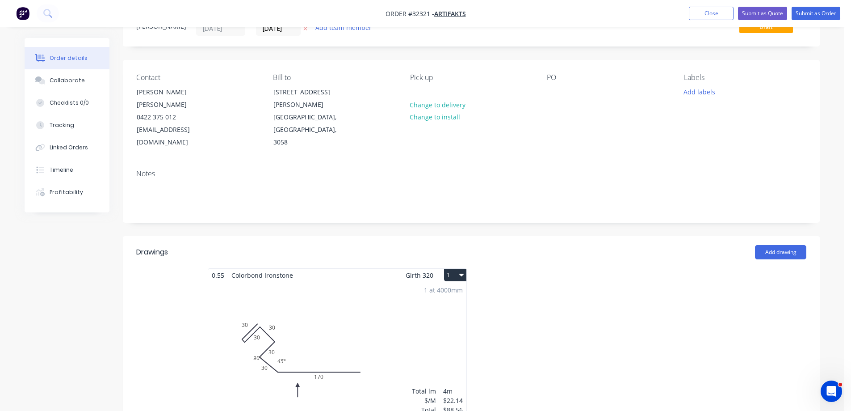
scroll to position [134, 0]
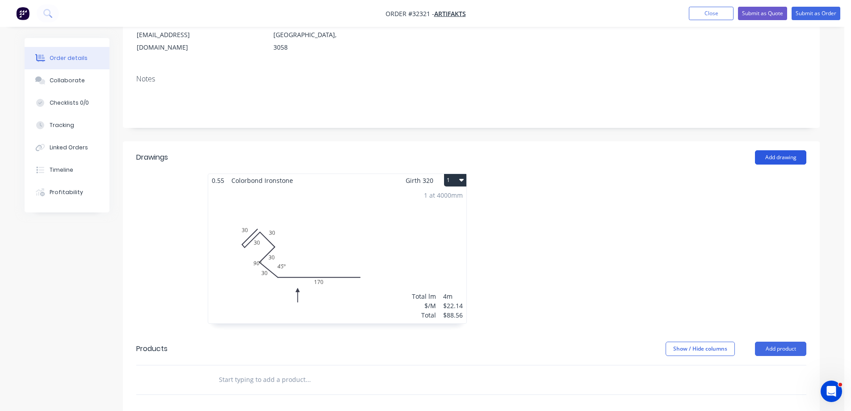
click at [771, 150] on button "Add drawing" at bounding box center [780, 157] width 51 height 14
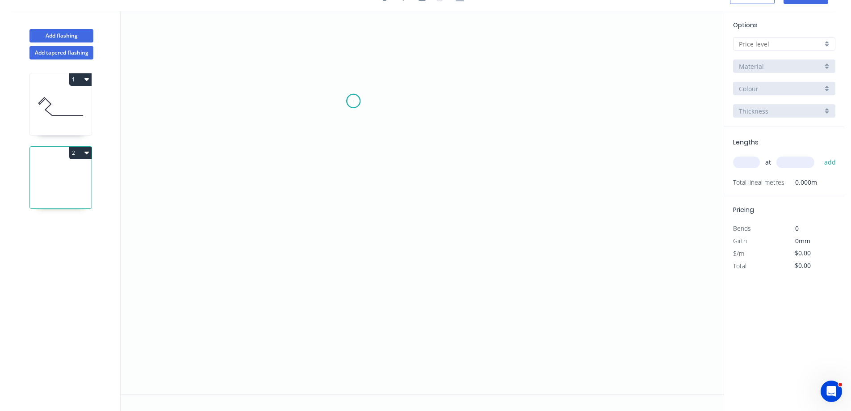
click at [353, 101] on icon "0" at bounding box center [422, 202] width 603 height 383
click at [348, 233] on icon "0" at bounding box center [422, 202] width 603 height 383
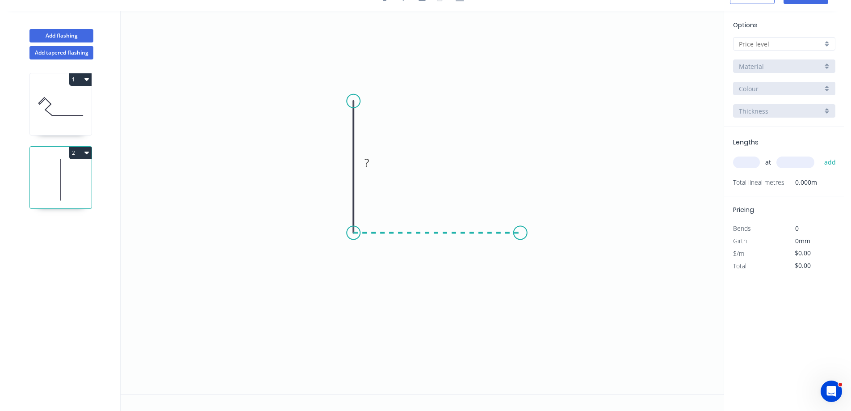
click at [520, 225] on icon "0 ?" at bounding box center [422, 202] width 603 height 383
click at [346, 164] on rect at bounding box center [340, 163] width 18 height 13
type input "$6.26"
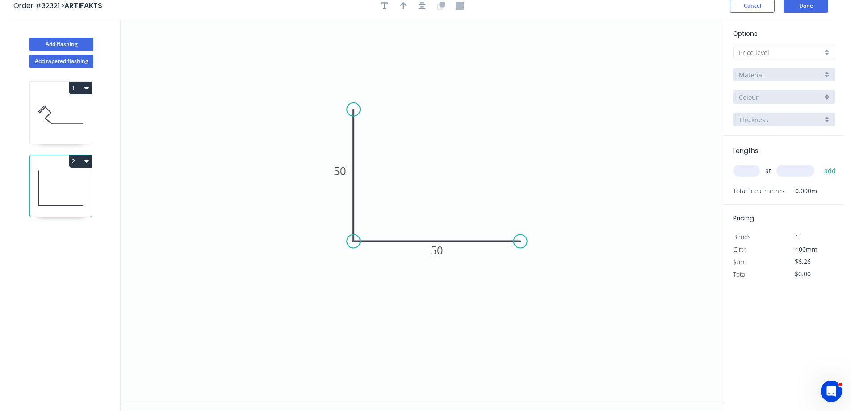
scroll to position [0, 0]
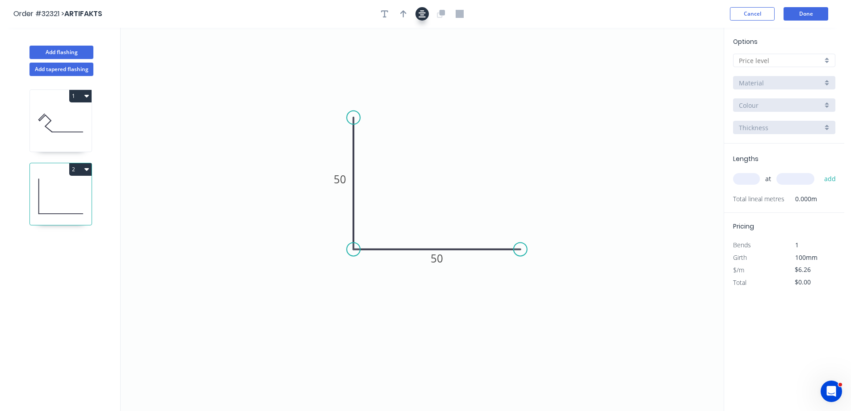
click at [419, 14] on icon "button" at bounding box center [422, 14] width 7 height 8
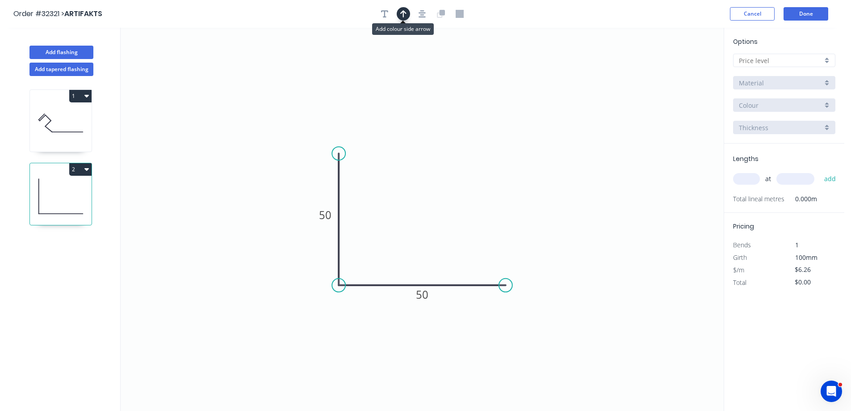
click at [399, 16] on button "button" at bounding box center [403, 13] width 13 height 13
drag, startPoint x: 677, startPoint y: 70, endPoint x: 427, endPoint y: 238, distance: 301.1
click at [427, 238] on icon at bounding box center [427, 227] width 8 height 29
click at [743, 180] on input "text" at bounding box center [746, 179] width 27 height 12
type input "1"
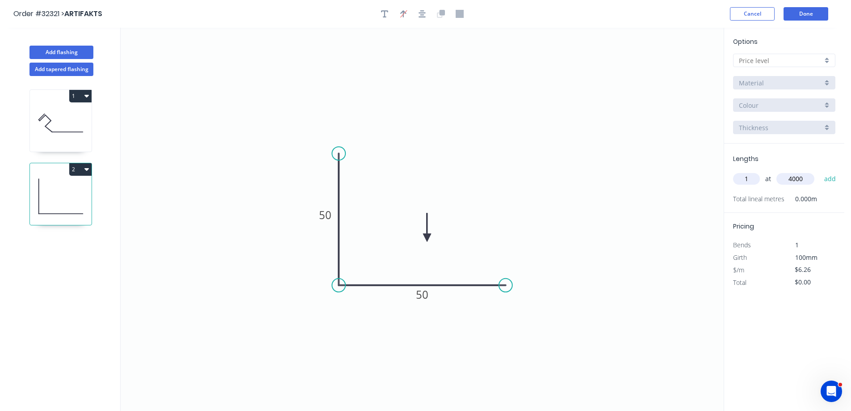
type input "4000"
click at [820, 171] on button "add" at bounding box center [830, 178] width 21 height 15
type input "$25.04"
click at [827, 62] on div at bounding box center [784, 60] width 102 height 13
click at [799, 79] on div "A" at bounding box center [784, 78] width 101 height 16
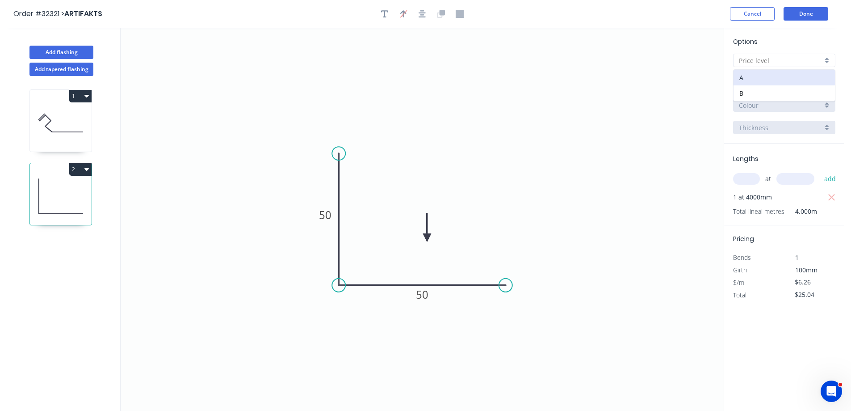
type input "A"
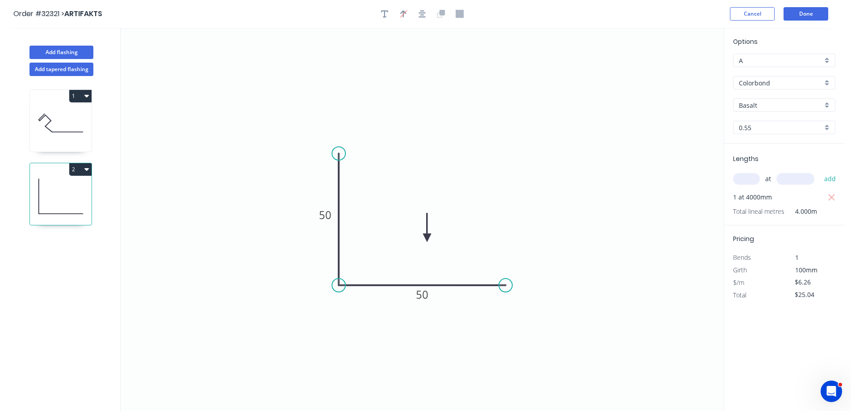
click at [827, 105] on div "Basalt" at bounding box center [784, 104] width 102 height 13
click at [784, 143] on div "Ironstone" at bounding box center [784, 143] width 101 height 16
type input "Ironstone"
click at [806, 19] on button "Done" at bounding box center [806, 13] width 45 height 13
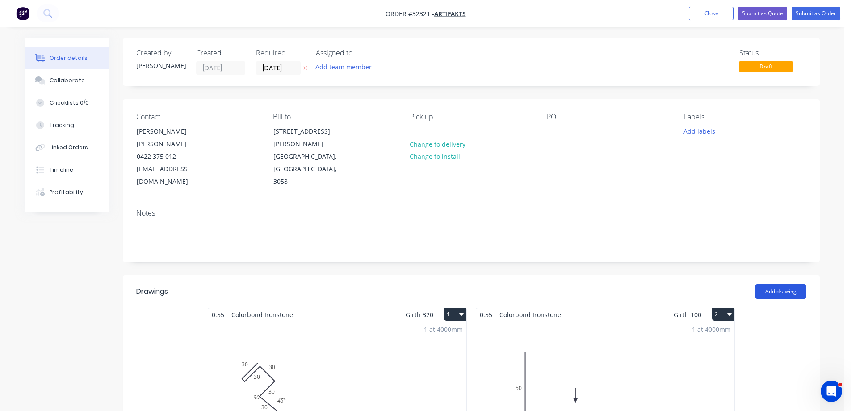
click at [781, 284] on button "Add drawing" at bounding box center [780, 291] width 51 height 14
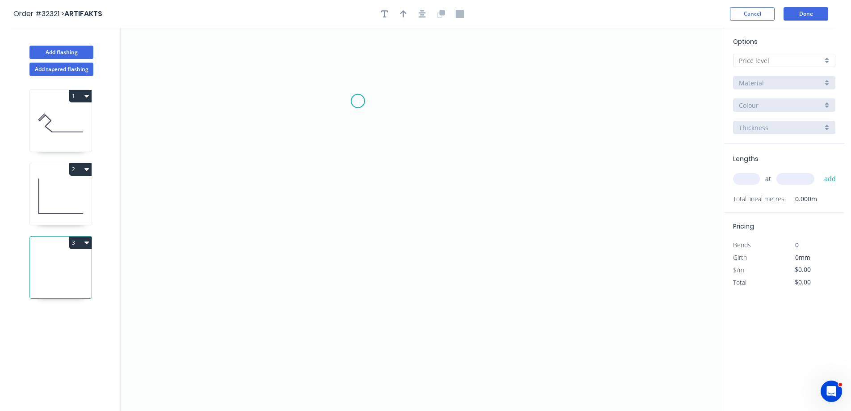
click at [358, 101] on icon "0" at bounding box center [422, 219] width 603 height 383
click at [353, 237] on icon "0" at bounding box center [422, 219] width 603 height 383
click at [277, 234] on icon "0 ?" at bounding box center [422, 219] width 603 height 383
click at [277, 247] on icon "0 ? ?" at bounding box center [422, 219] width 603 height 383
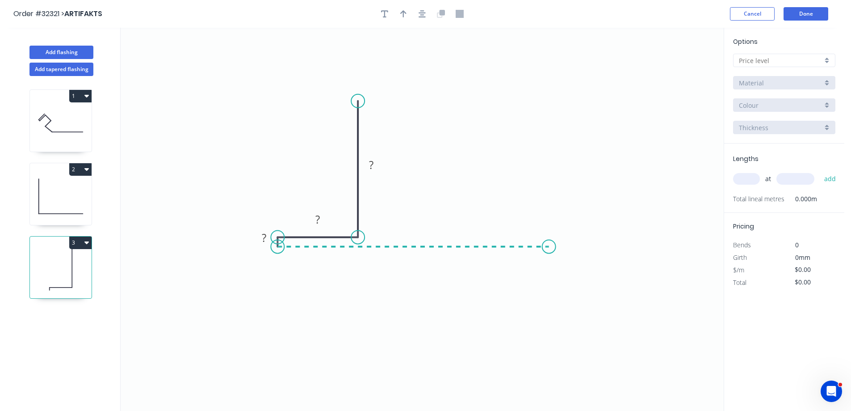
click at [549, 253] on icon "0 ? ? ?" at bounding box center [422, 219] width 603 height 383
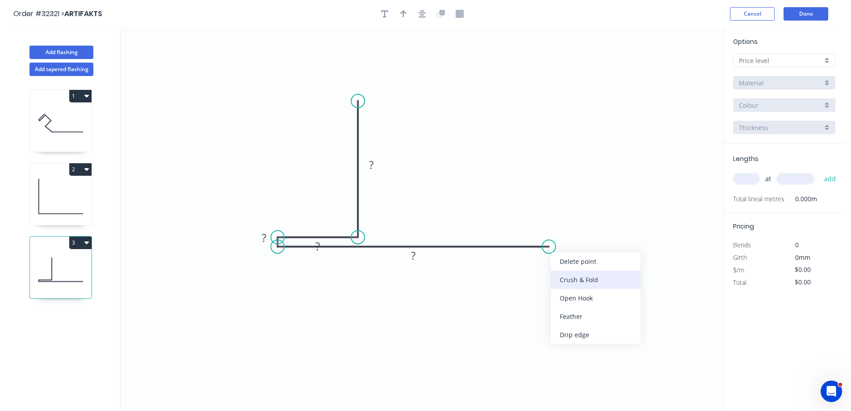
click at [615, 280] on div "Crush & Fold" at bounding box center [596, 279] width 90 height 18
click at [539, 313] on icon "0 ? ? ? CF 10 ?" at bounding box center [422, 219] width 603 height 383
click at [302, 249] on div "Hide measurement" at bounding box center [312, 247] width 90 height 18
drag, startPoint x: 328, startPoint y: 254, endPoint x: 325, endPoint y: 271, distance: 17.7
click at [325, 271] on rect at bounding box center [314, 263] width 29 height 18
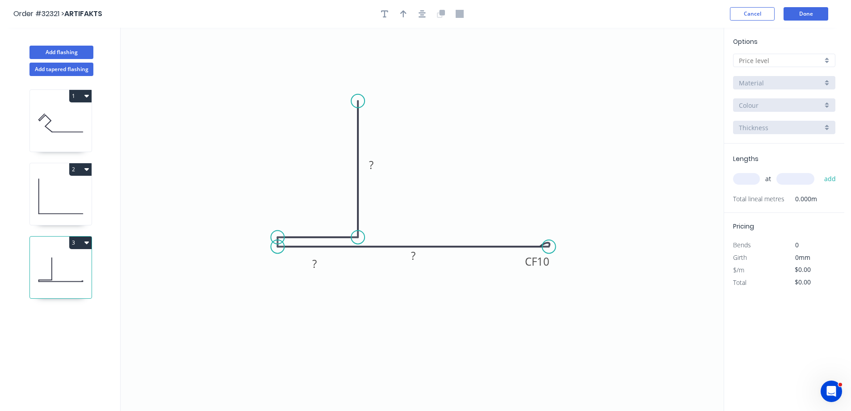
drag, startPoint x: 329, startPoint y: 270, endPoint x: 328, endPoint y: 251, distance: 19.3
click at [328, 251] on icon "0 ? ? CF 10 ?" at bounding box center [422, 219] width 603 height 383
drag, startPoint x: 326, startPoint y: 269, endPoint x: 324, endPoint y: 217, distance: 52.3
click at [324, 217] on rect at bounding box center [312, 211] width 29 height 18
click at [373, 165] on tspan "?" at bounding box center [371, 164] width 4 height 15
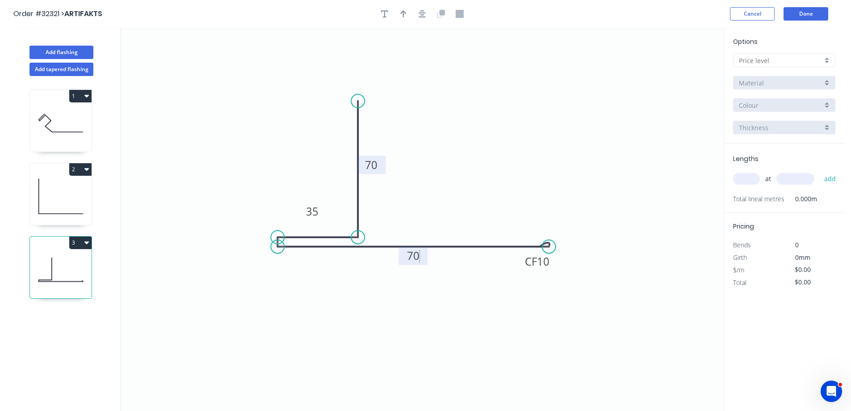
type input "$14.85"
click at [426, 12] on button "button" at bounding box center [421, 13] width 13 height 13
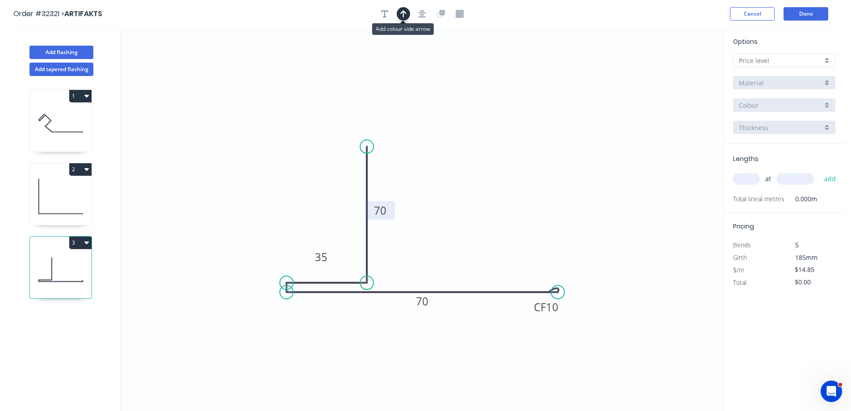
click at [403, 13] on icon "button" at bounding box center [403, 13] width 6 height 7
click at [678, 71] on icon at bounding box center [679, 62] width 8 height 29
click at [680, 71] on icon at bounding box center [686, 65] width 26 height 26
click at [682, 69] on icon at bounding box center [687, 64] width 26 height 26
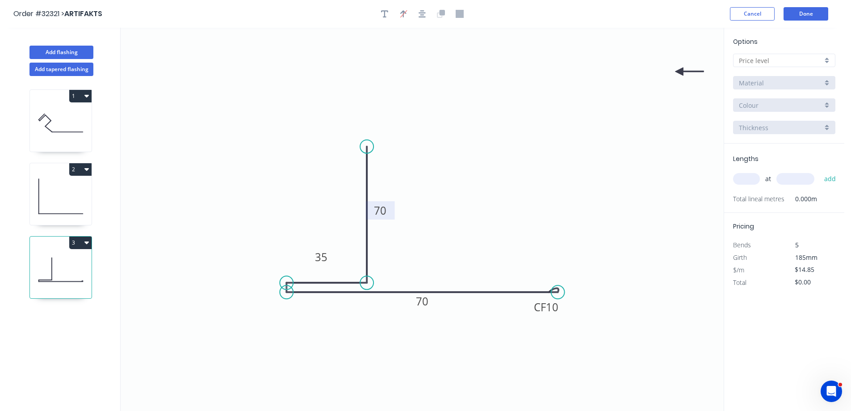
click at [682, 71] on icon at bounding box center [689, 71] width 29 height 8
click at [682, 71] on icon at bounding box center [692, 71] width 29 height 8
click at [682, 73] on icon at bounding box center [689, 78] width 26 height 26
click at [681, 75] on icon at bounding box center [689, 80] width 26 height 26
click at [684, 73] on icon at bounding box center [689, 80] width 26 height 26
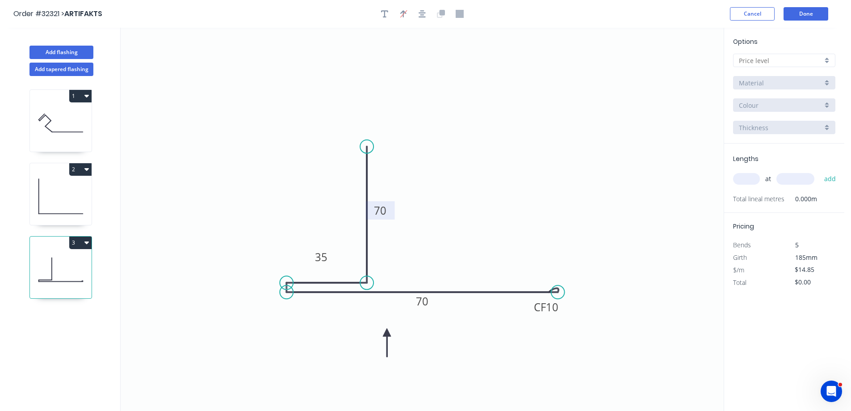
drag, startPoint x: 682, startPoint y: 74, endPoint x: 465, endPoint y: 314, distance: 323.6
click at [387, 332] on icon at bounding box center [387, 342] width 8 height 29
click at [825, 61] on div at bounding box center [784, 60] width 102 height 13
click at [799, 78] on div "A" at bounding box center [784, 78] width 101 height 16
type input "A"
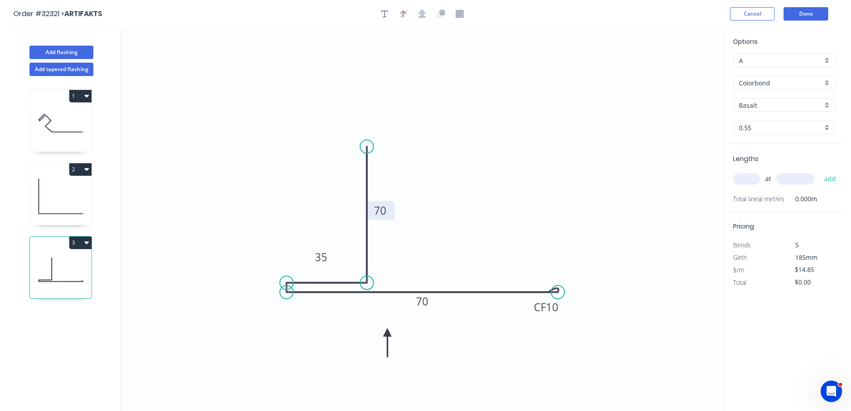
click at [827, 105] on div "Basalt" at bounding box center [784, 104] width 102 height 13
click at [787, 142] on div "Ironstone" at bounding box center [784, 145] width 101 height 16
type input "Ironstone"
click at [745, 180] on input "text" at bounding box center [746, 179] width 27 height 12
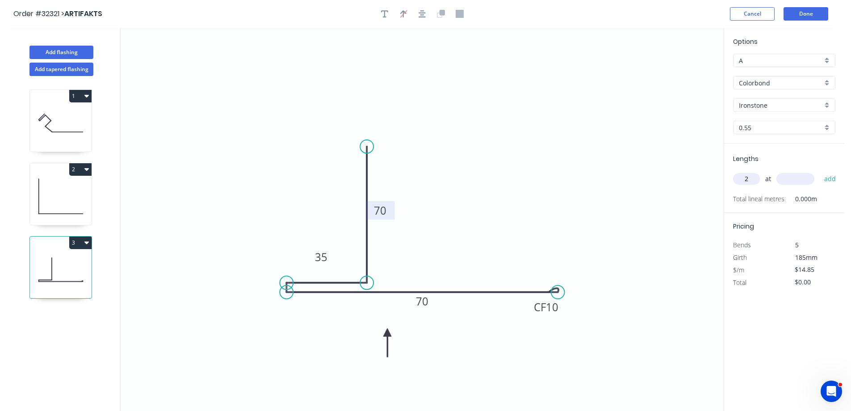
type input "2"
type input "5000"
click at [820, 171] on button "add" at bounding box center [830, 178] width 21 height 15
type input "$148.50"
click at [788, 17] on button "Done" at bounding box center [806, 13] width 45 height 13
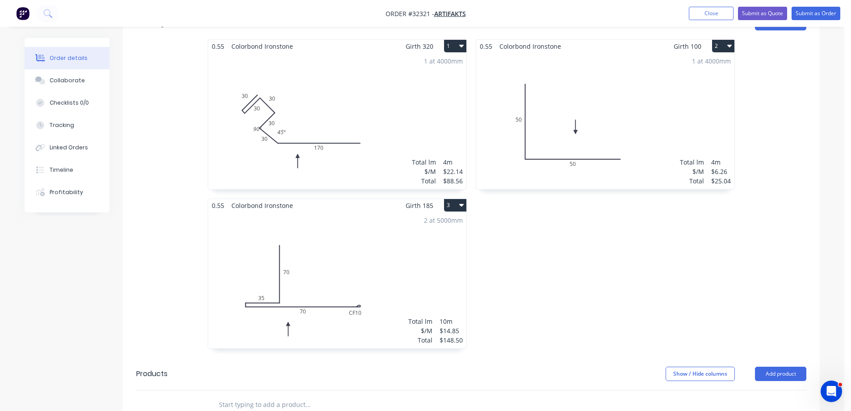
scroll to position [45, 0]
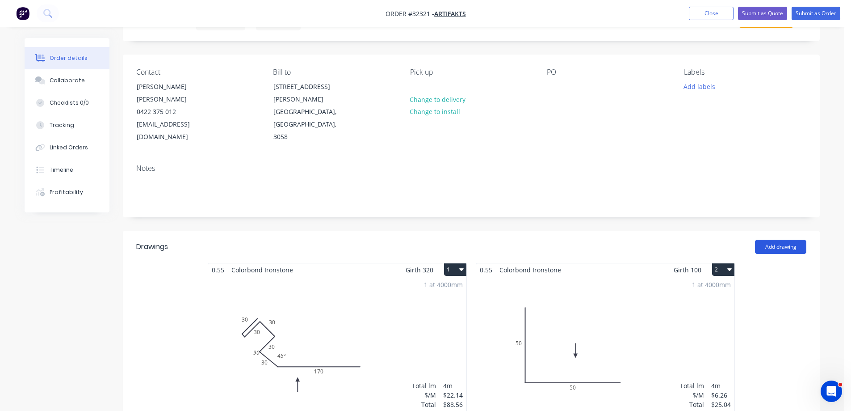
click at [785, 239] on button "Add drawing" at bounding box center [780, 246] width 51 height 14
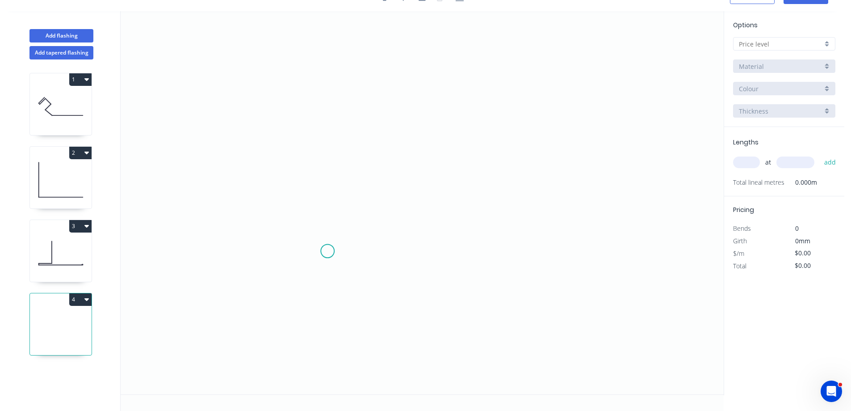
click at [327, 251] on icon "0" at bounding box center [422, 202] width 603 height 383
click at [425, 88] on icon at bounding box center [375, 169] width 97 height 163
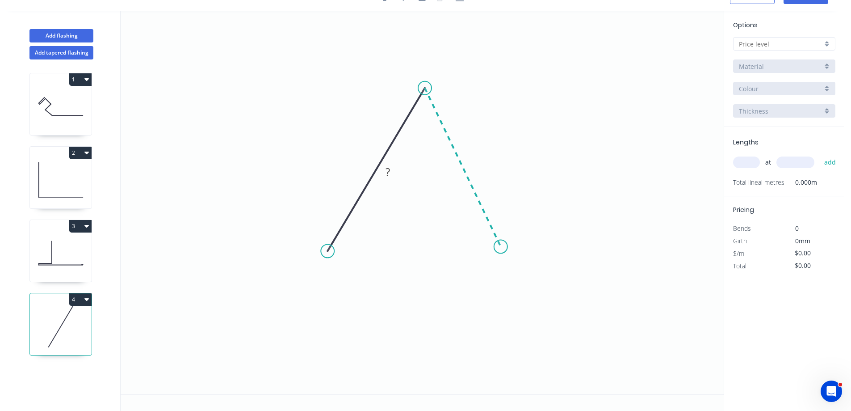
click at [501, 247] on icon "0 ?" at bounding box center [422, 202] width 603 height 383
click at [424, 108] on tspan "º" at bounding box center [426, 109] width 4 height 15
drag, startPoint x: 498, startPoint y: 247, endPoint x: 516, endPoint y: 256, distance: 19.8
click at [516, 256] on circle at bounding box center [515, 254] width 13 height 13
drag, startPoint x: 365, startPoint y: 160, endPoint x: 390, endPoint y: 167, distance: 26.5
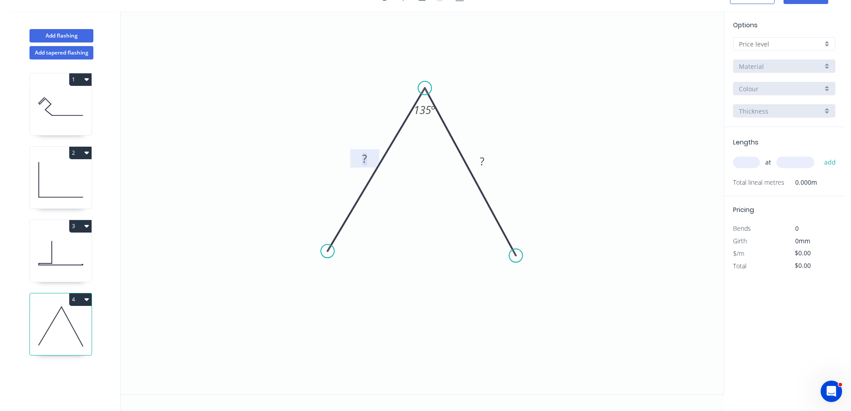
click at [366, 160] on tspan "?" at bounding box center [364, 158] width 4 height 15
type input "$6.26"
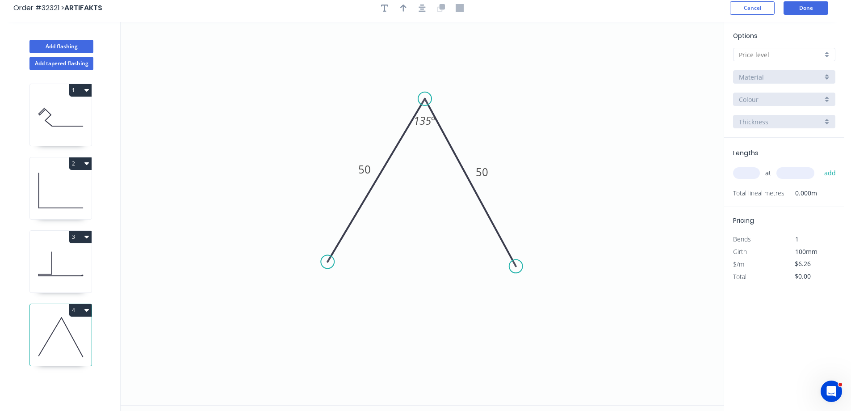
scroll to position [0, 0]
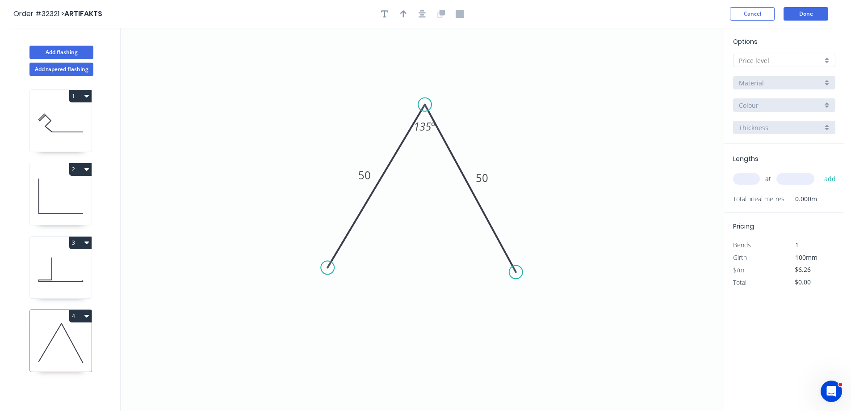
click at [827, 62] on div at bounding box center [784, 60] width 102 height 13
drag, startPoint x: 785, startPoint y: 76, endPoint x: 776, endPoint y: 91, distance: 17.7
click at [785, 77] on div "A" at bounding box center [784, 78] width 101 height 16
type input "A"
click at [825, 105] on div "Basalt" at bounding box center [784, 104] width 102 height 13
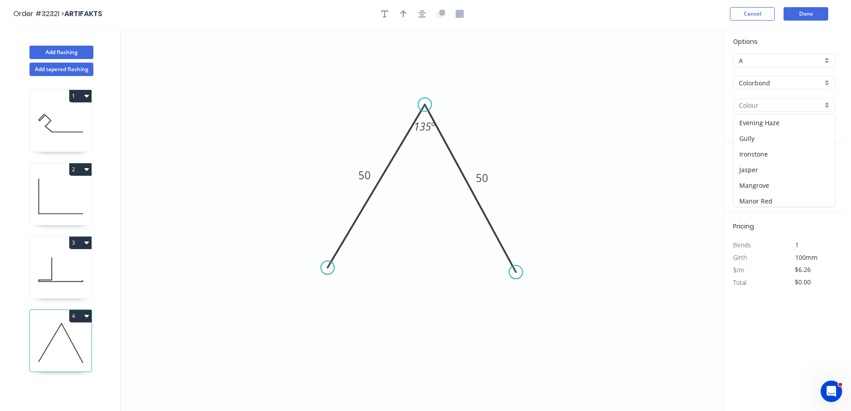
scroll to position [134, 0]
click at [783, 144] on div "Ironstone" at bounding box center [784, 145] width 101 height 16
type input "Ironstone"
click at [747, 180] on input "text" at bounding box center [746, 179] width 27 height 12
type input "1"
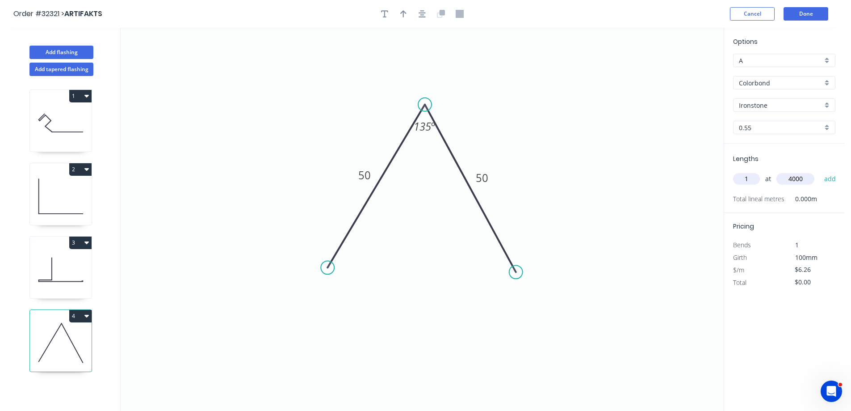
type input "4000"
click at [820, 171] on button "add" at bounding box center [830, 178] width 21 height 15
type input "$25.04"
click at [804, 18] on button "Done" at bounding box center [806, 13] width 45 height 13
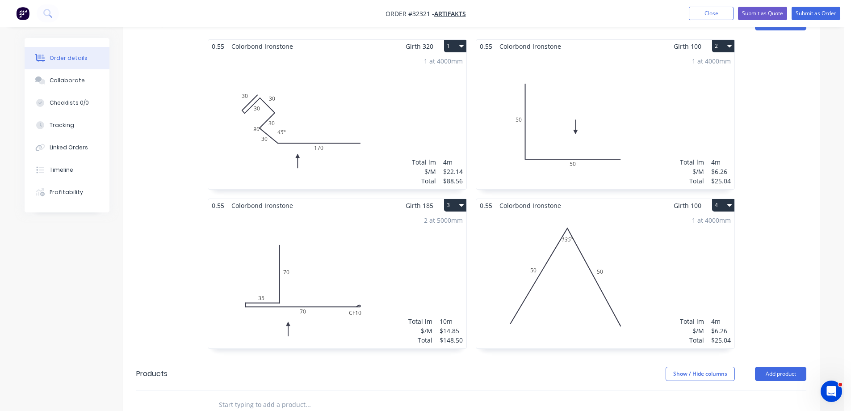
click at [647, 240] on div "1 at 4000mm Total lm $/M Total 4m $6.26 $25.04" at bounding box center [605, 280] width 258 height 136
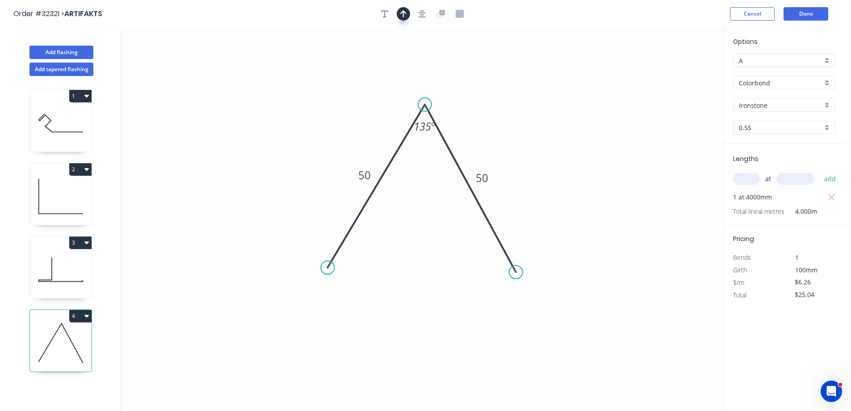
click at [407, 12] on button "button" at bounding box center [403, 13] width 13 height 13
drag, startPoint x: 679, startPoint y: 70, endPoint x: 467, endPoint y: 123, distance: 217.9
click at [467, 123] on icon at bounding box center [467, 112] width 8 height 29
click at [812, 17] on button "Done" at bounding box center [806, 13] width 45 height 13
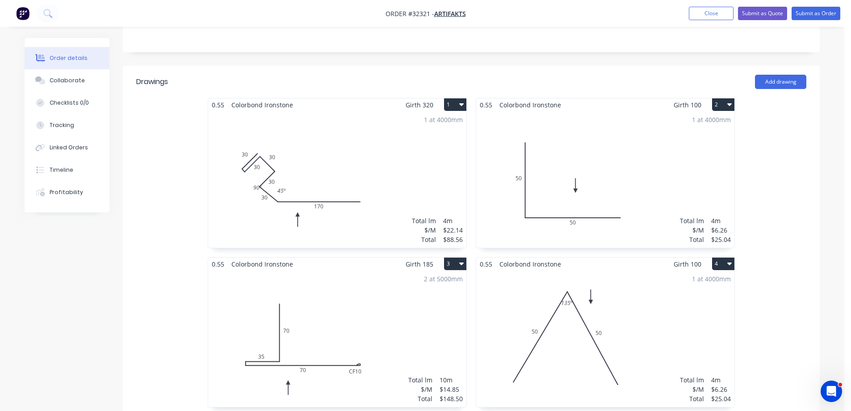
scroll to position [45, 0]
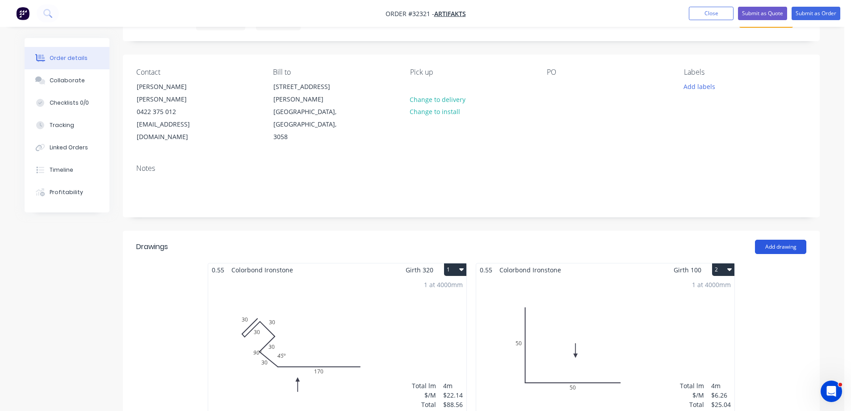
click at [791, 239] on button "Add drawing" at bounding box center [780, 246] width 51 height 14
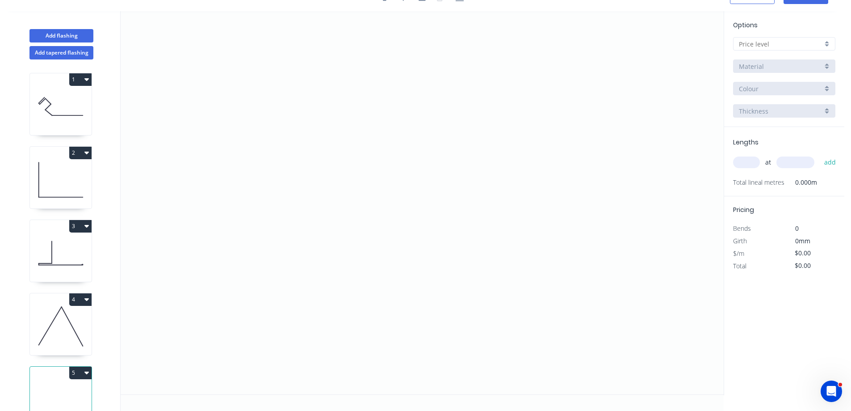
scroll to position [17, 0]
click at [321, 92] on icon "0" at bounding box center [422, 202] width 603 height 383
click at [564, 93] on icon "0" at bounding box center [422, 202] width 603 height 383
click at [566, 176] on icon "0 ?" at bounding box center [422, 202] width 603 height 383
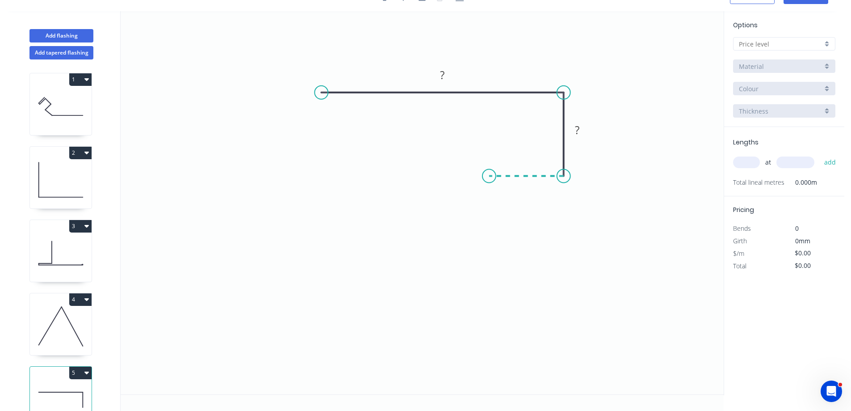
click at [489, 174] on icon "0 ? ?" at bounding box center [422, 202] width 603 height 383
click at [489, 248] on icon "0 ? ? ?" at bounding box center [422, 202] width 603 height 383
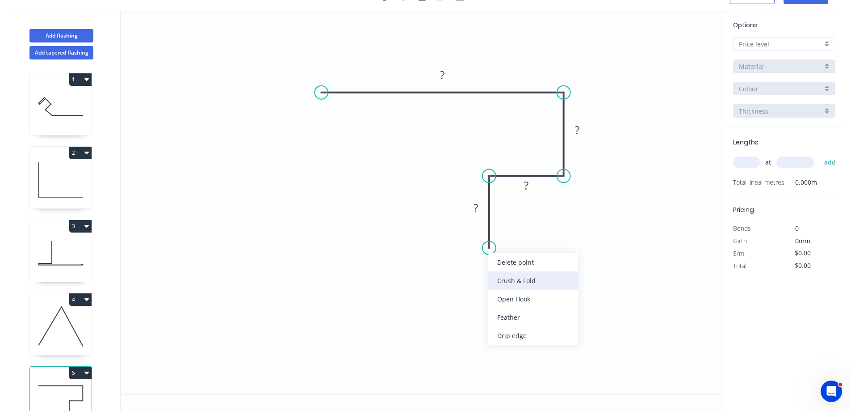
click at [518, 279] on div "Crush & Fold" at bounding box center [533, 280] width 90 height 18
click at [512, 274] on div "Flip bend" at bounding box center [531, 277] width 90 height 18
click at [518, 231] on tspan "10" at bounding box center [514, 231] width 13 height 15
click at [475, 210] on tspan "?" at bounding box center [476, 207] width 4 height 15
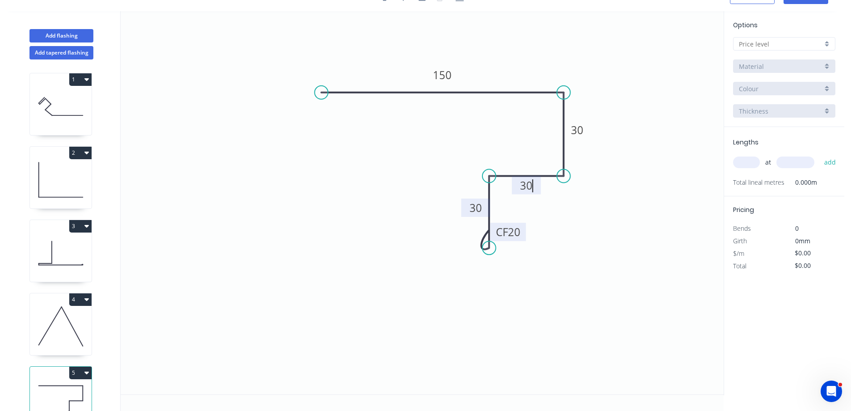
type input "$18.79"
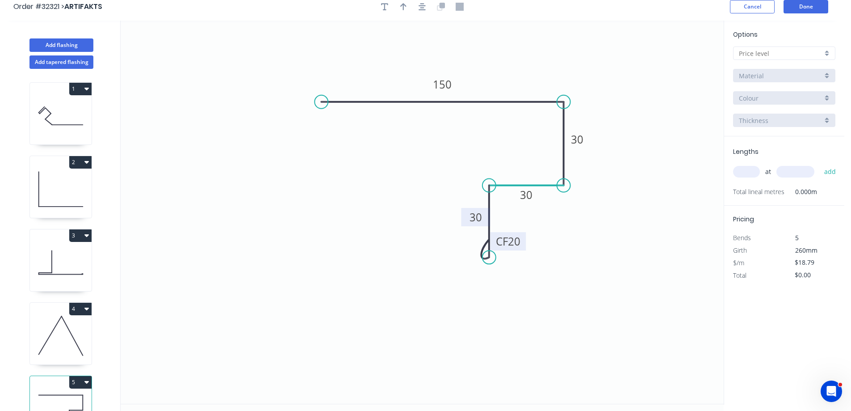
scroll to position [0, 0]
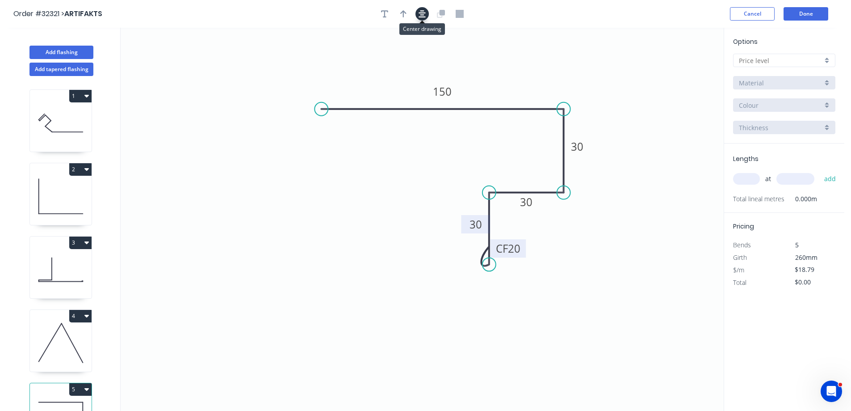
click at [419, 16] on icon "button" at bounding box center [422, 14] width 7 height 8
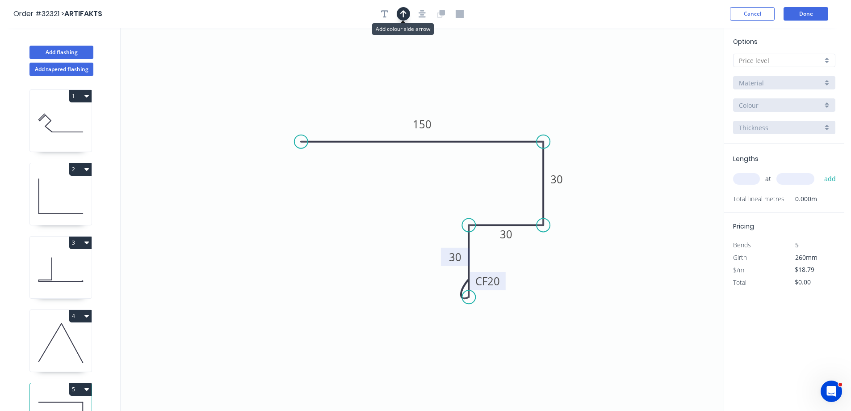
click at [403, 14] on icon "button" at bounding box center [403, 13] width 6 height 7
drag, startPoint x: 678, startPoint y: 69, endPoint x: 506, endPoint y: 116, distance: 178.2
click at [506, 116] on icon at bounding box center [506, 105] width 8 height 29
click at [825, 59] on div at bounding box center [784, 60] width 102 height 13
click at [782, 74] on div "A" at bounding box center [784, 78] width 101 height 16
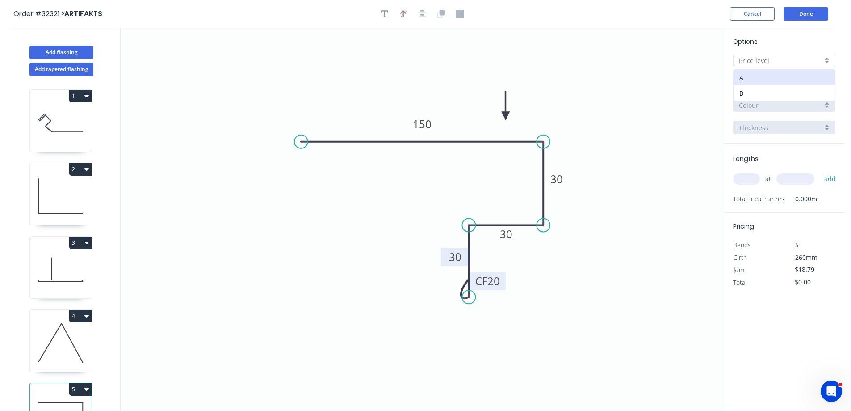
type input "A"
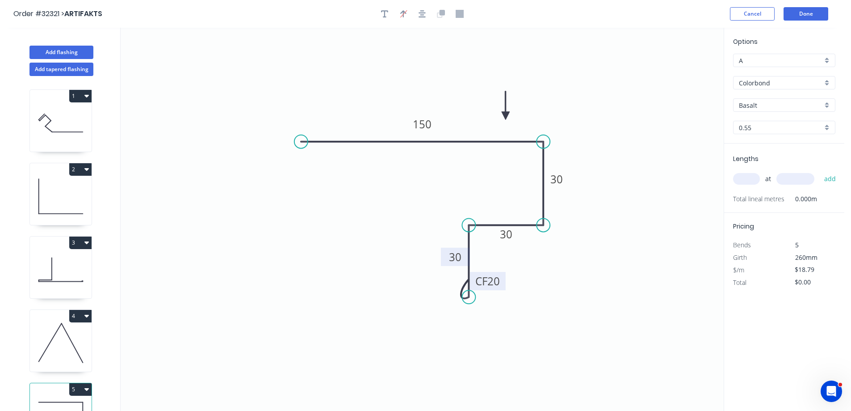
click at [828, 102] on div "Basalt" at bounding box center [784, 104] width 102 height 13
click at [781, 189] on div "Ironstone" at bounding box center [784, 189] width 101 height 16
type input "Ironstone"
click at [749, 176] on input "text" at bounding box center [746, 179] width 27 height 12
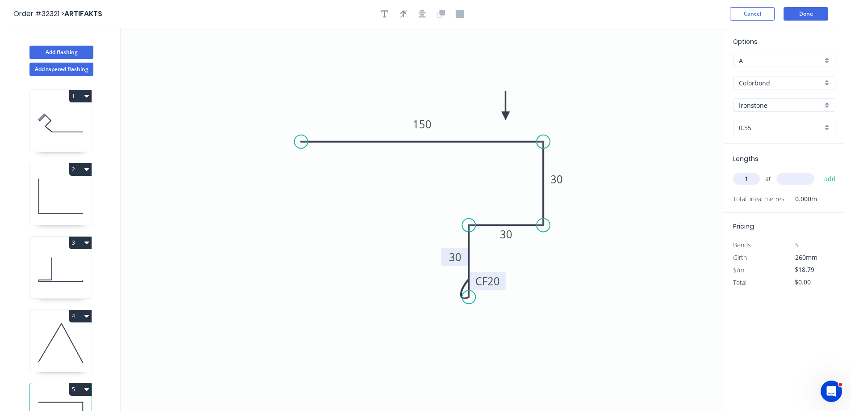
type input "1"
type input "4000"
click at [820, 171] on button "add" at bounding box center [830, 178] width 21 height 15
type input "$75.16"
click at [801, 15] on button "Done" at bounding box center [806, 13] width 45 height 13
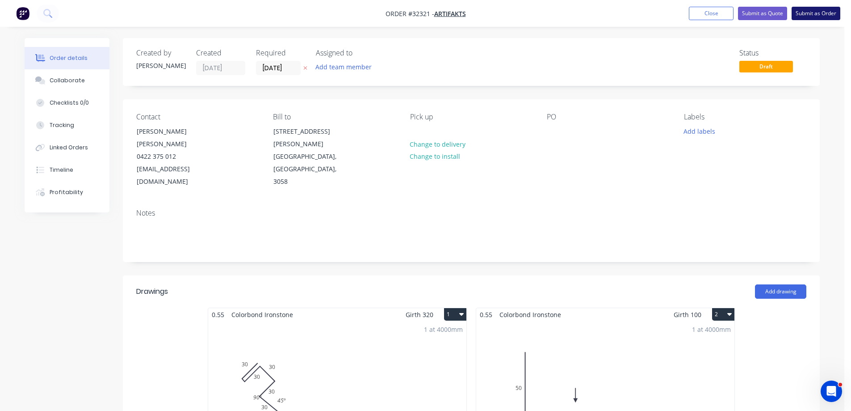
click at [823, 15] on button "Submit as Order" at bounding box center [816, 13] width 49 height 13
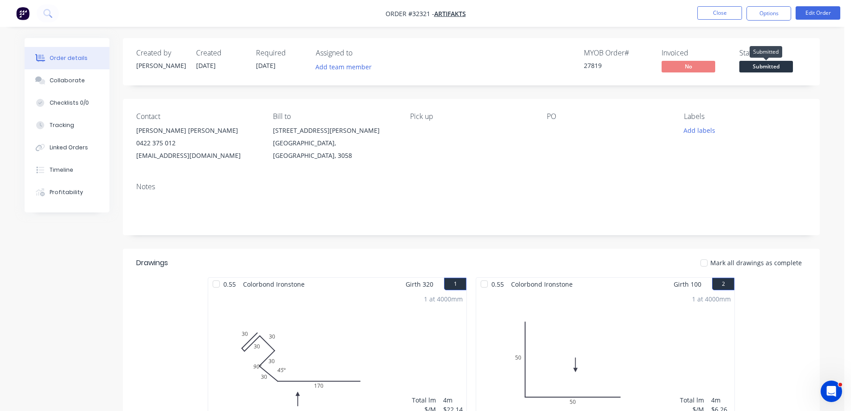
click at [759, 68] on span "Submitted" at bounding box center [766, 66] width 54 height 11
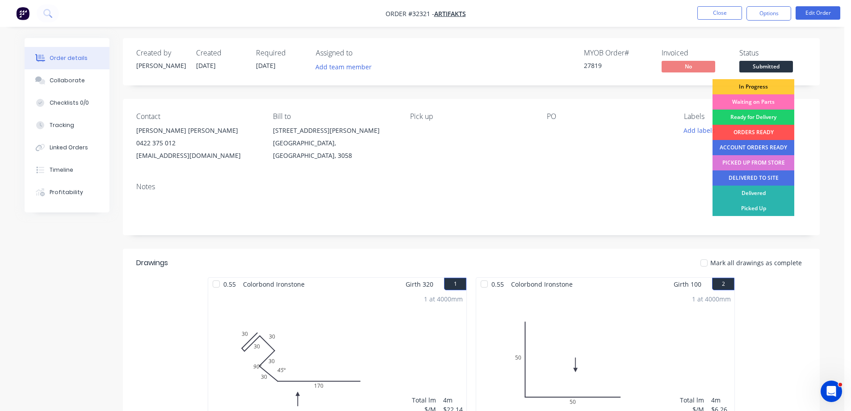
click at [766, 84] on div "In Progress" at bounding box center [754, 86] width 82 height 15
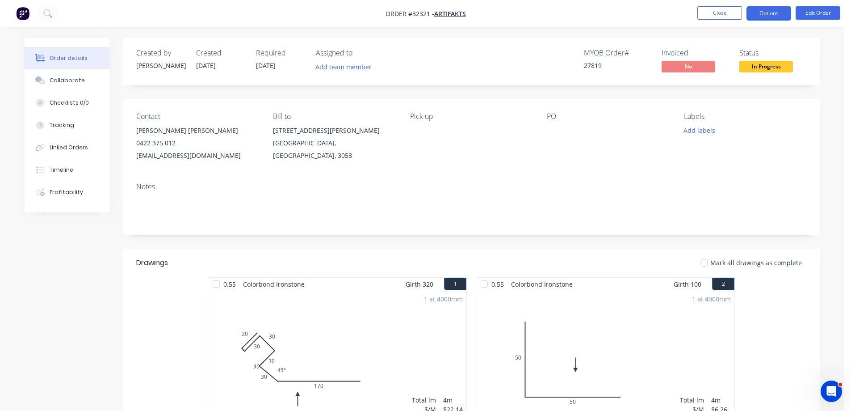
click at [770, 12] on button "Options" at bounding box center [769, 13] width 45 height 14
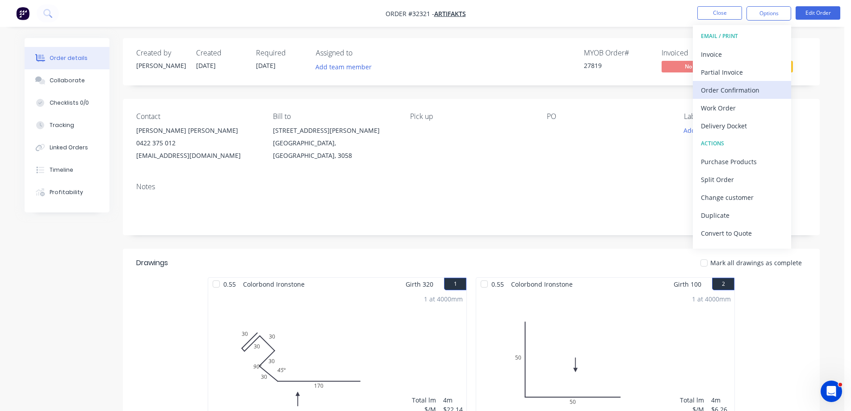
click at [741, 90] on div "Order Confirmation" at bounding box center [742, 90] width 82 height 13
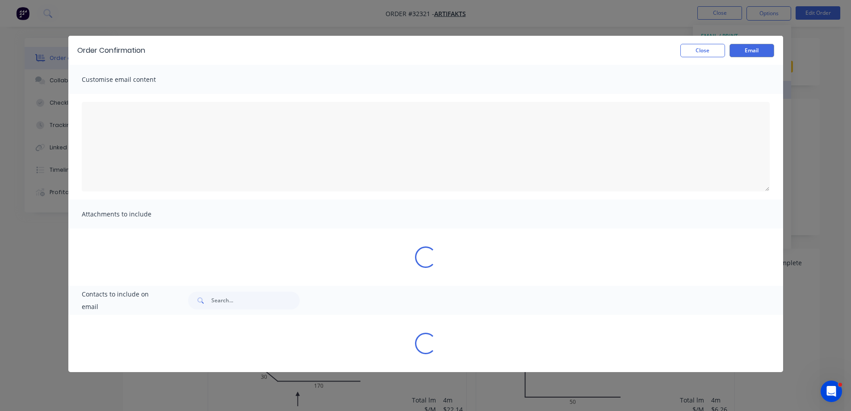
type textarea "To view your order online, please click the 'View my order' button."
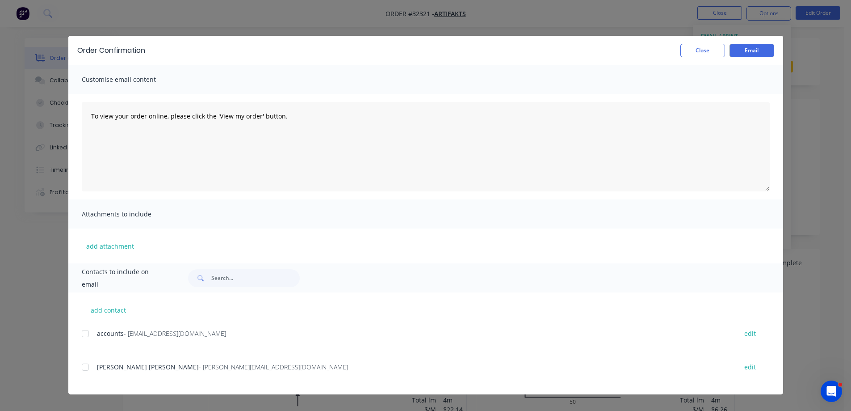
click at [86, 335] on div at bounding box center [85, 333] width 18 height 18
click at [85, 368] on div at bounding box center [85, 367] width 18 height 18
click at [83, 335] on div at bounding box center [85, 333] width 18 height 18
click at [761, 45] on button "Email" at bounding box center [752, 50] width 45 height 13
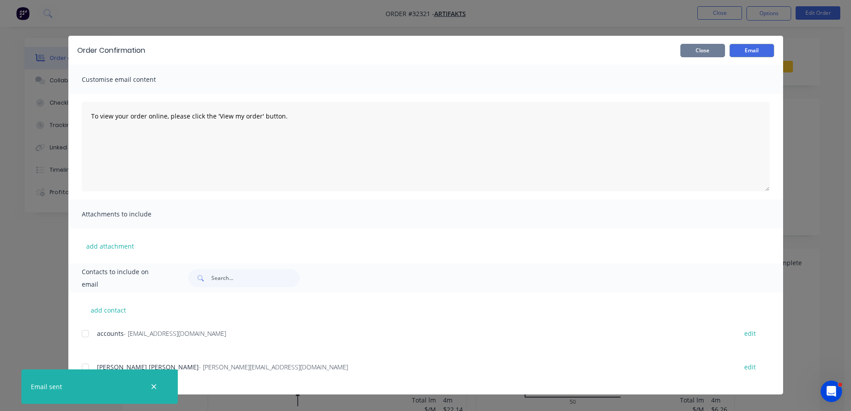
click at [711, 48] on button "Close" at bounding box center [702, 50] width 45 height 13
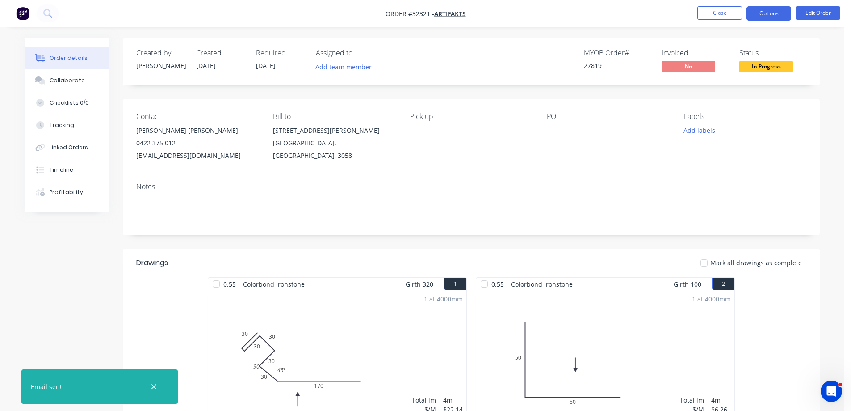
click at [758, 17] on button "Options" at bounding box center [769, 13] width 45 height 14
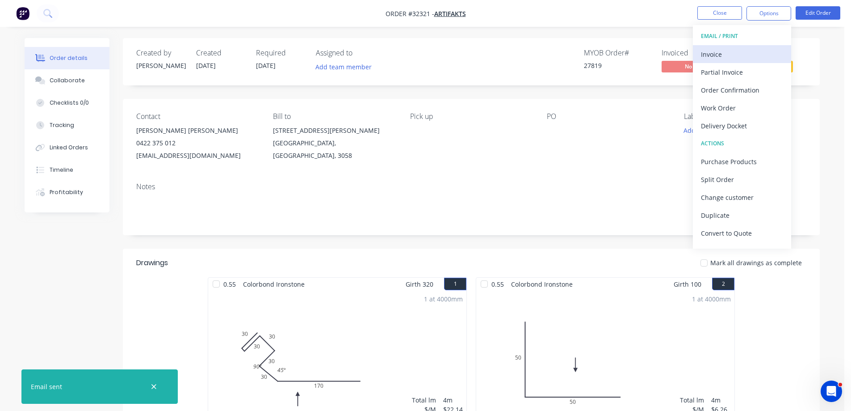
click at [743, 55] on div "Invoice" at bounding box center [742, 54] width 82 height 13
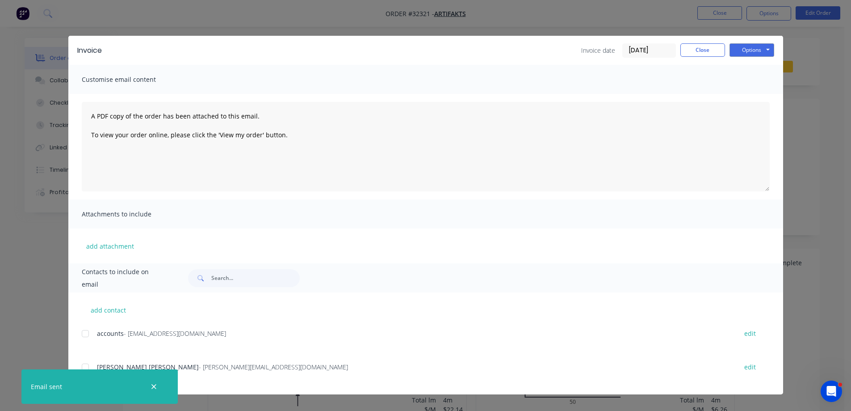
drag, startPoint x: 90, startPoint y: 333, endPoint x: 85, endPoint y: 335, distance: 5.2
click at [85, 335] on div at bounding box center [85, 333] width 18 height 18
click at [86, 368] on div at bounding box center [85, 367] width 18 height 18
click at [735, 50] on button "Options" at bounding box center [752, 49] width 45 height 13
click at [763, 94] on button "Email" at bounding box center [758, 95] width 57 height 15
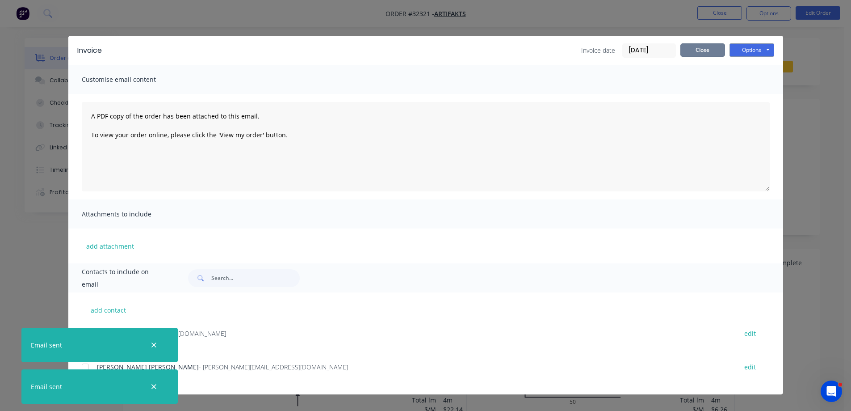
click at [719, 49] on button "Close" at bounding box center [702, 49] width 45 height 13
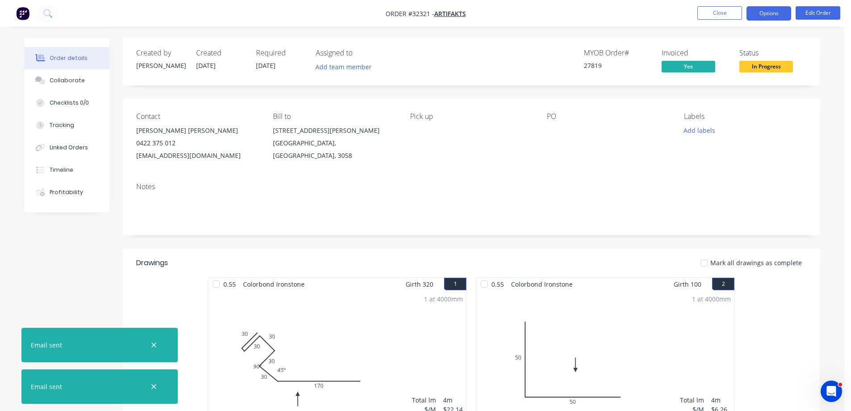
click at [760, 13] on button "Options" at bounding box center [769, 13] width 45 height 14
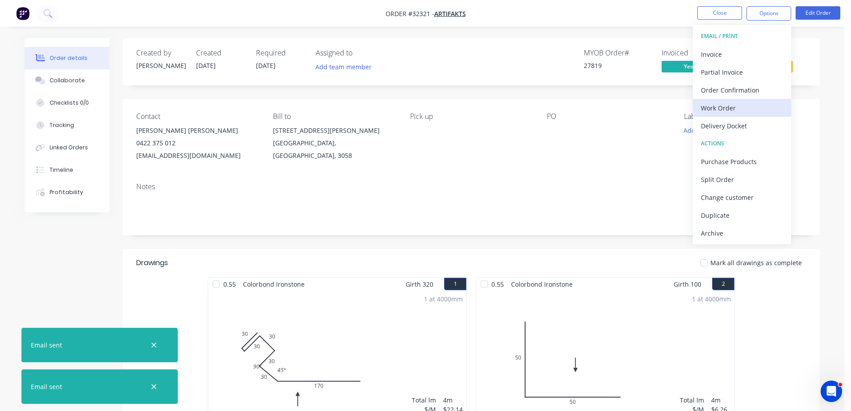
click at [743, 104] on div "Work Order" at bounding box center [742, 107] width 82 height 13
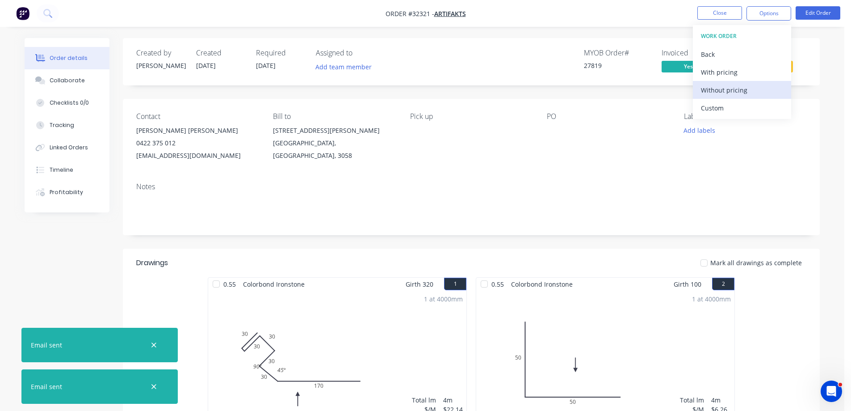
click at [747, 90] on div "Without pricing" at bounding box center [742, 90] width 82 height 13
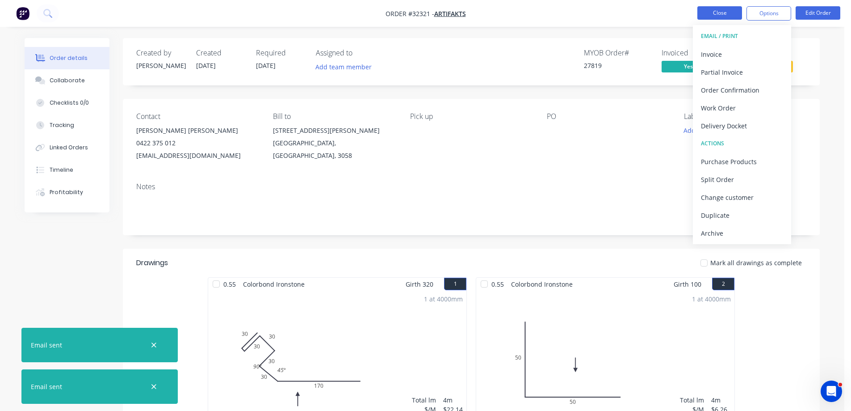
click at [723, 12] on button "Close" at bounding box center [719, 12] width 45 height 13
